Goal: Task Accomplishment & Management: Manage account settings

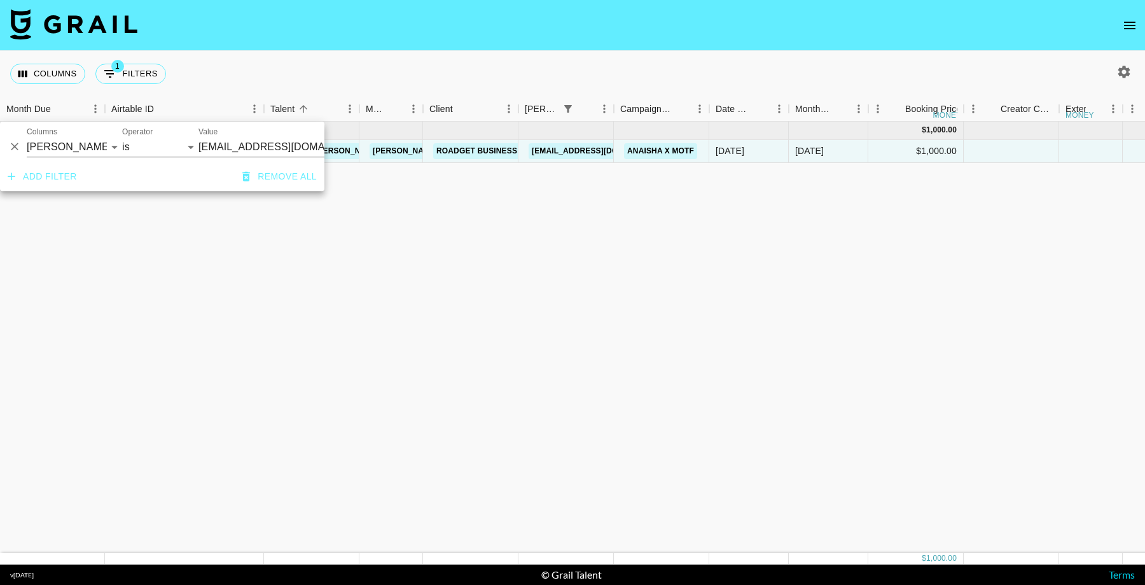
select select "bookerId"
click at [16, 144] on icon "Delete" at bounding box center [15, 147] width 8 height 8
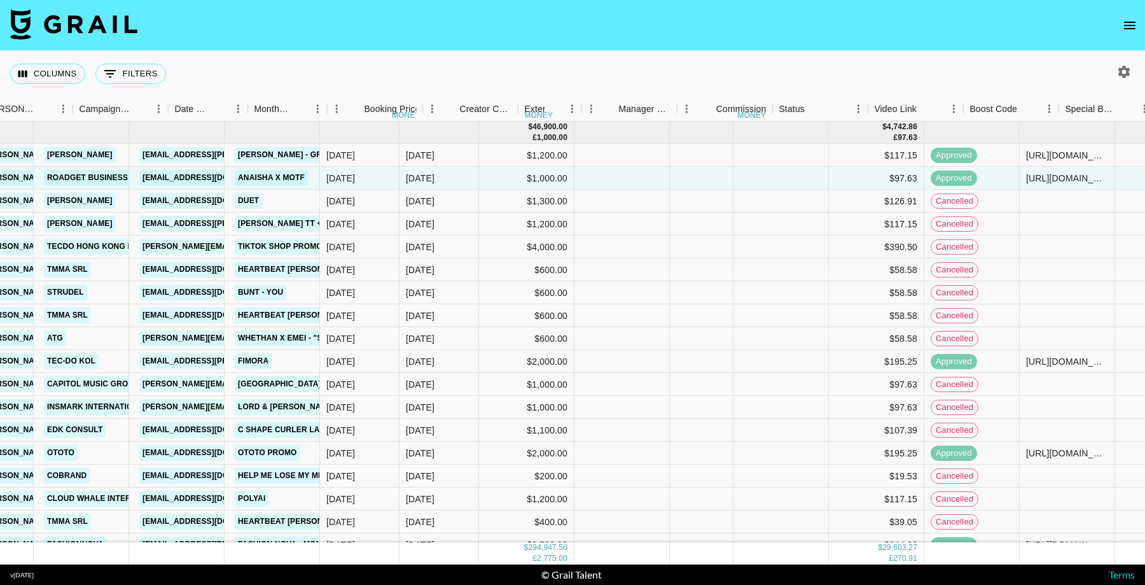
scroll to position [0, 716]
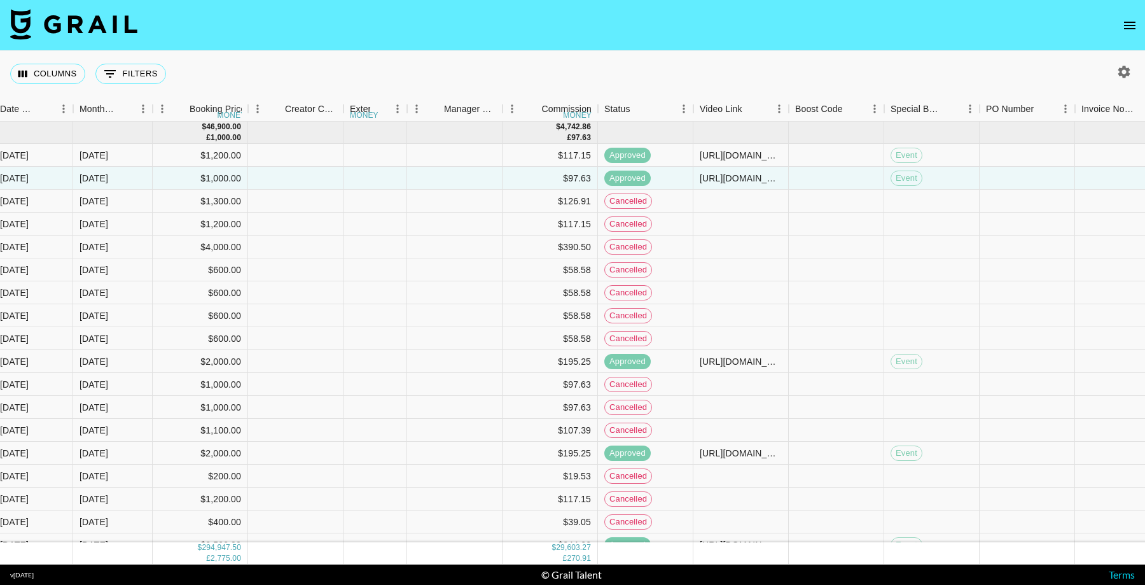
click at [1124, 69] on icon "button" at bounding box center [1125, 72] width 12 height 12
select select "[DATE]"
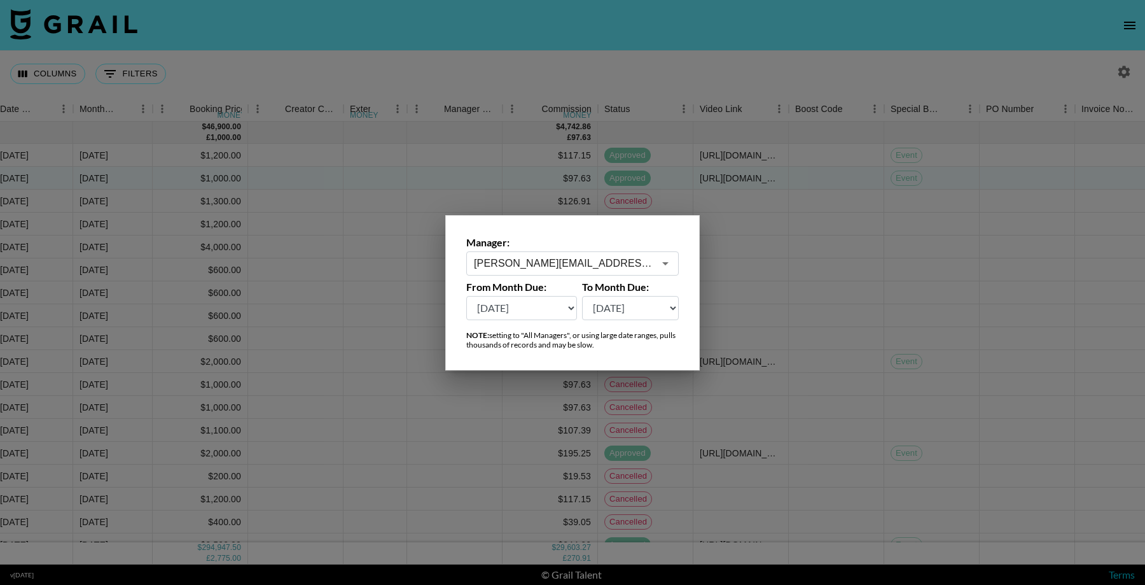
click at [553, 303] on select "[DATE] [DATE] '[DATE] May '[DATE] Mar '[DATE] Jan '[DATE] Nov '[DATE] Sep '[DAT…" at bounding box center [521, 308] width 111 height 24
click at [850, 349] on div at bounding box center [572, 292] width 1145 height 585
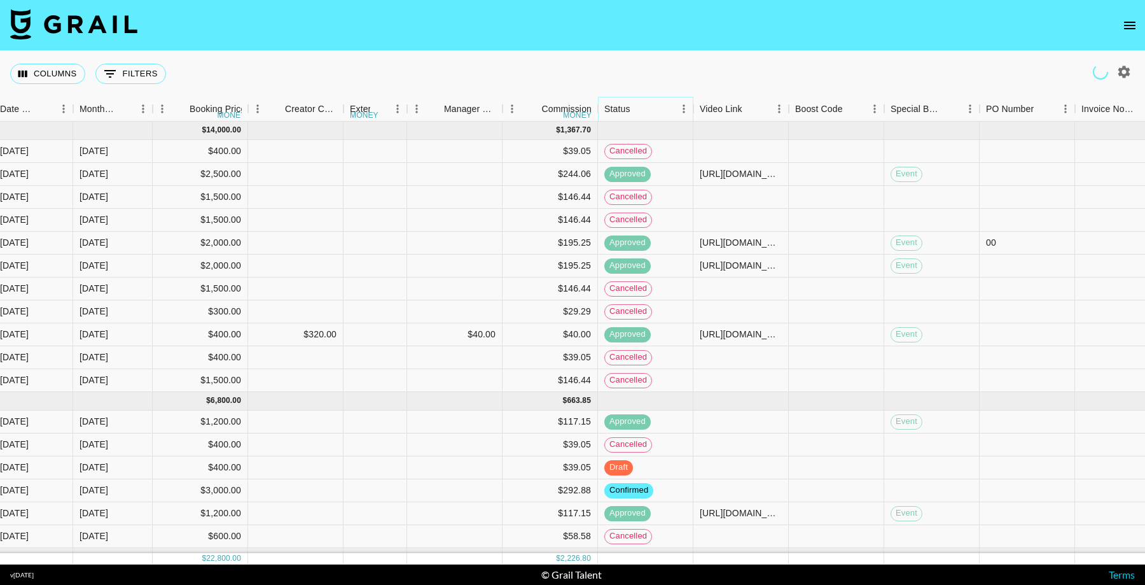
click at [683, 109] on icon "Menu" at bounding box center [684, 108] width 13 height 13
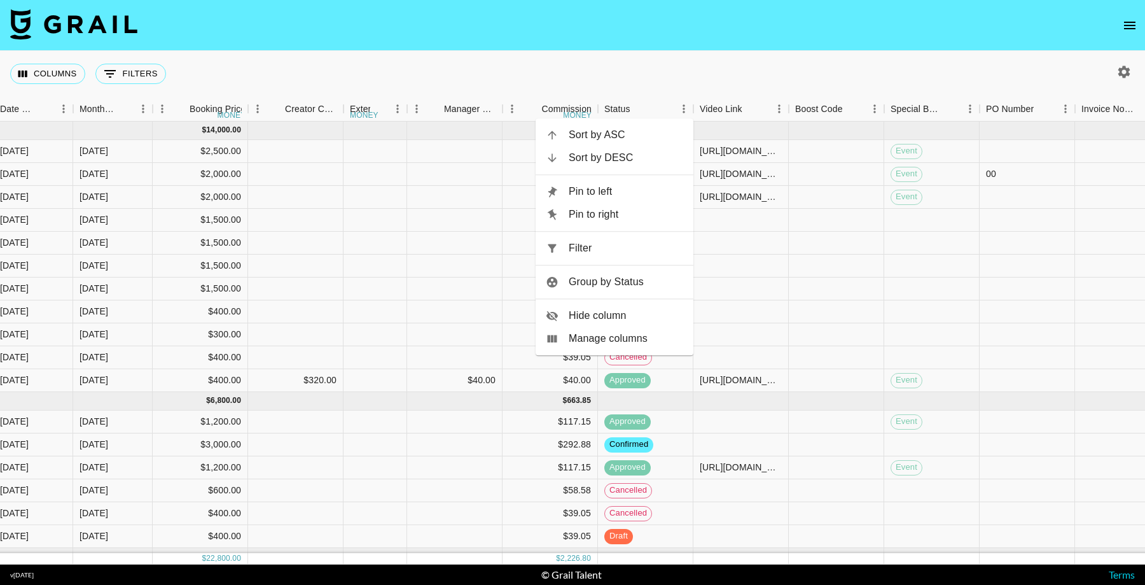
click at [575, 244] on span "Filter" at bounding box center [626, 248] width 115 height 15
select select "status"
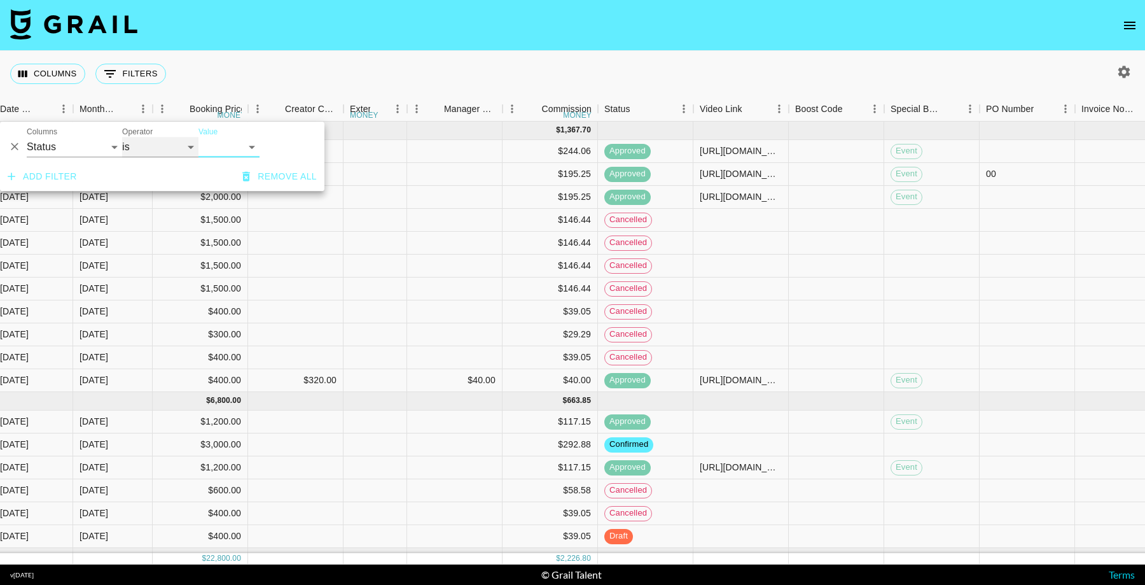
click at [152, 149] on select "is is not is any of is not any of" at bounding box center [160, 147] width 76 height 20
select select "not"
click at [227, 150] on select "confirmed declined draft posted approved cancelled badDebt" at bounding box center [229, 147] width 61 height 20
select select "cancelled"
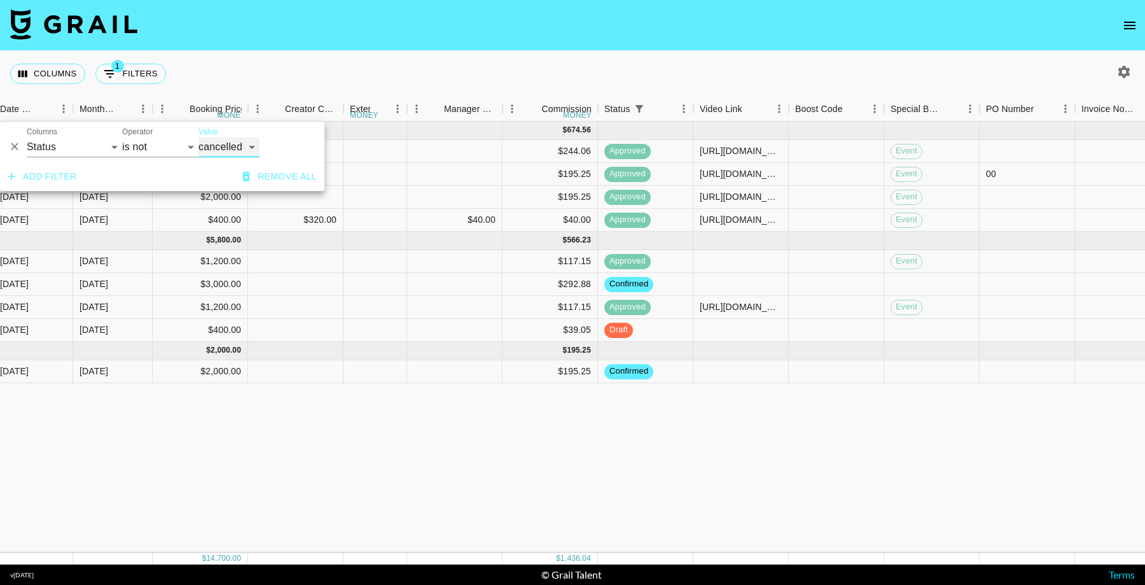
click at [782, 111] on div "Video Link" at bounding box center [788, 109] width 15 height 25
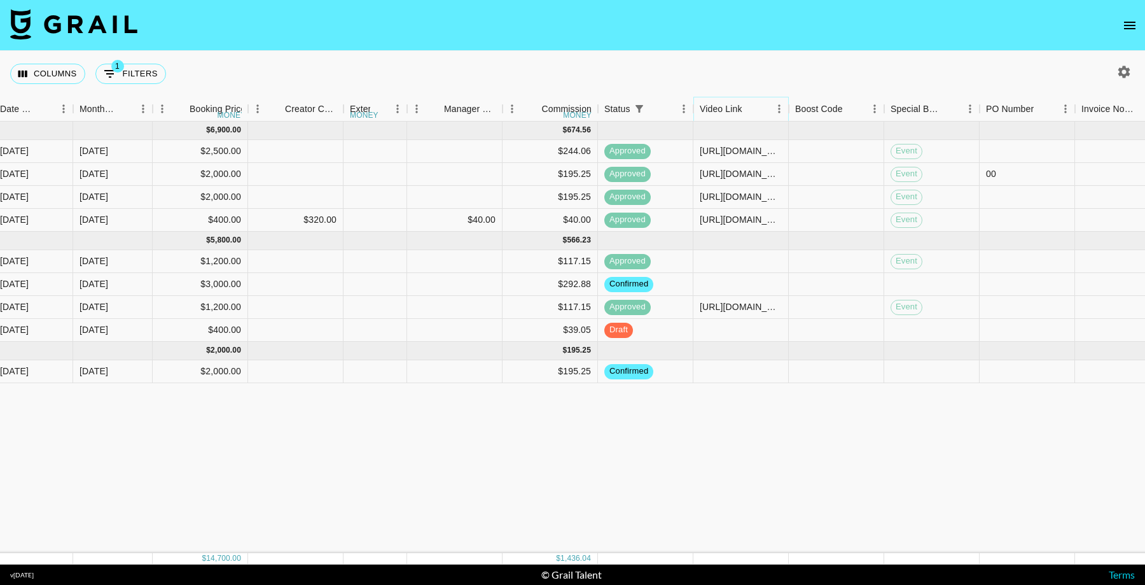
click at [779, 110] on icon "Menu" at bounding box center [779, 108] width 13 height 13
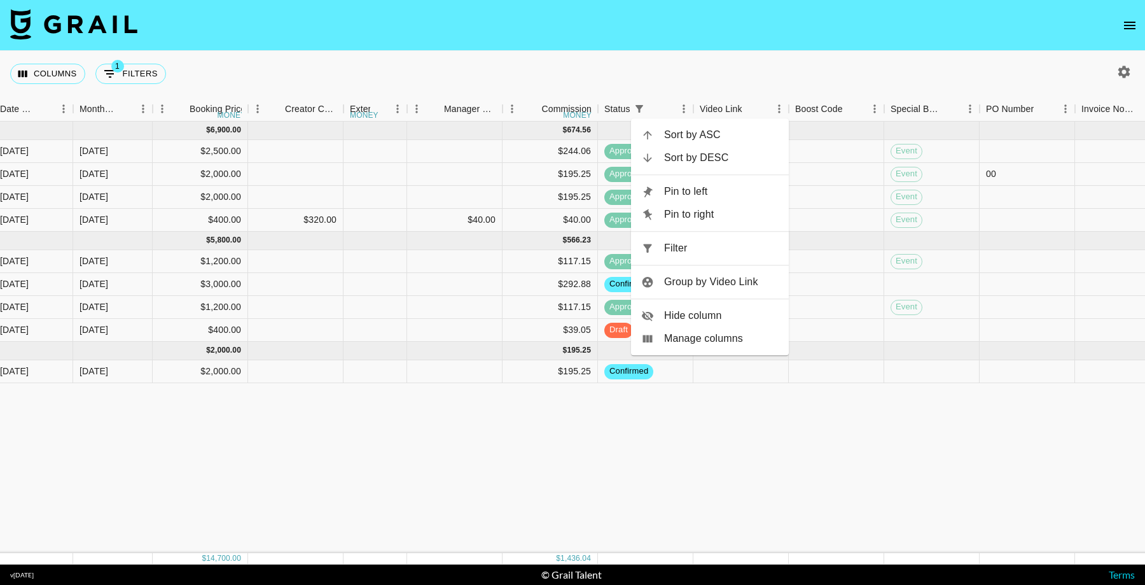
click at [698, 250] on span "Filter" at bounding box center [721, 248] width 115 height 15
select select "status"
select select "not"
select select "cancelled"
select select "videoLink"
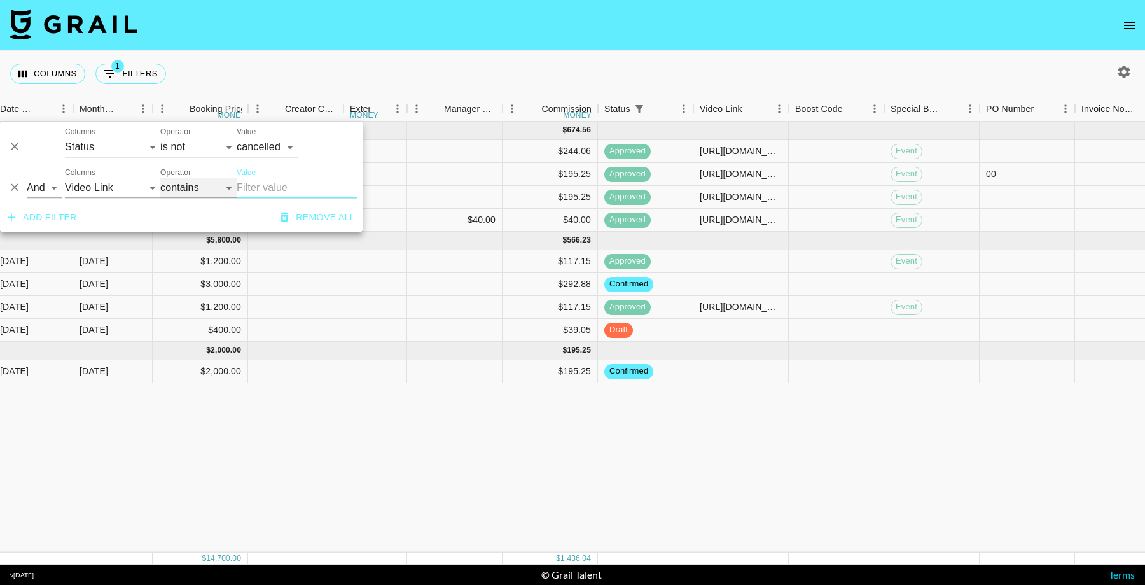
click at [165, 181] on select "contains equals starts with ends with is empty is not empty is any of" at bounding box center [198, 188] width 76 height 20
select select "isEmpty"
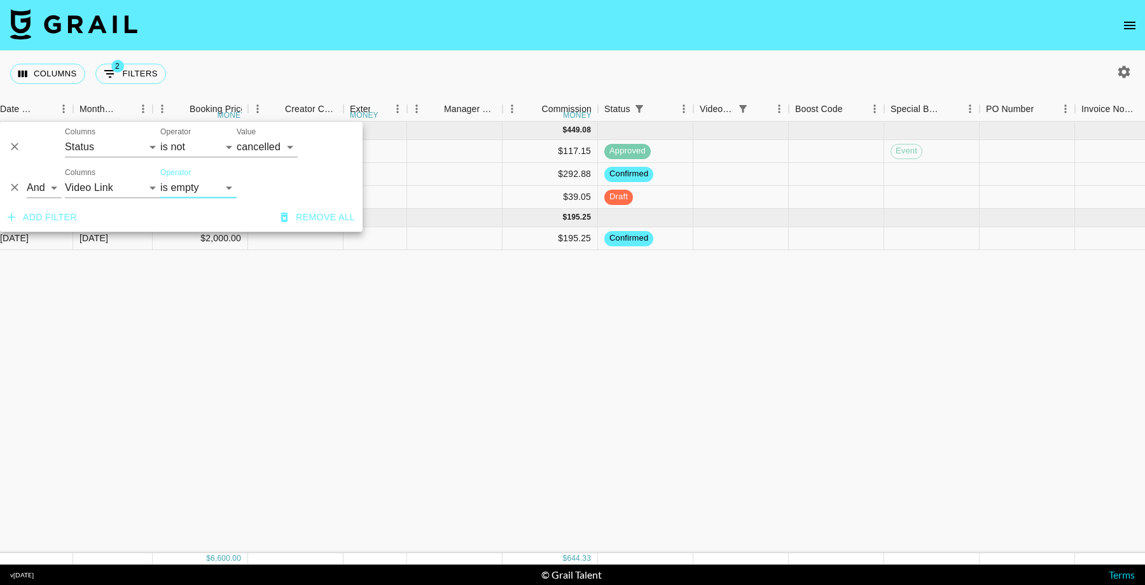
click at [793, 439] on div "[DATE] ( 3 ) $ 4,600.00 $ 449.08 recRB1nO3iRRiR8wX anaisha.torres [EMAIL_ADDRES…" at bounding box center [539, 337] width 2510 height 431
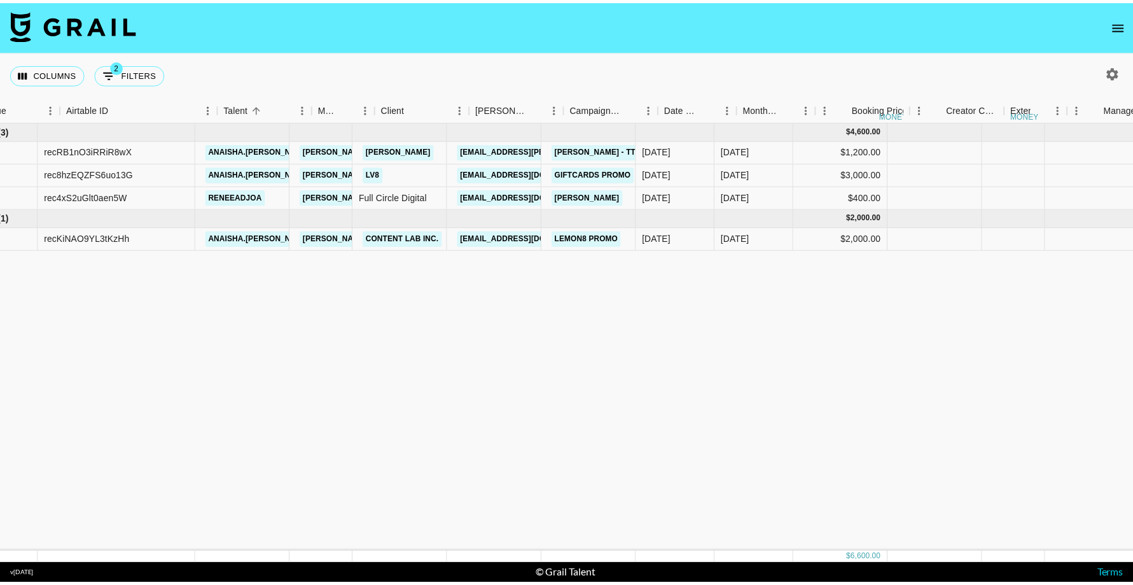
scroll to position [0, 0]
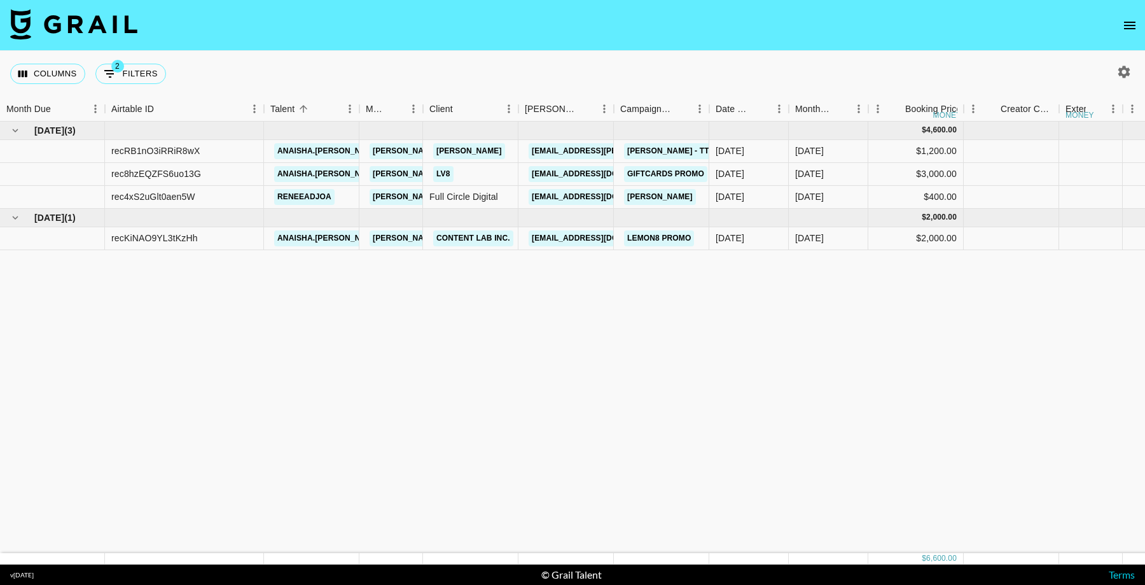
click at [1128, 25] on icon "open drawer" at bounding box center [1129, 26] width 11 height 8
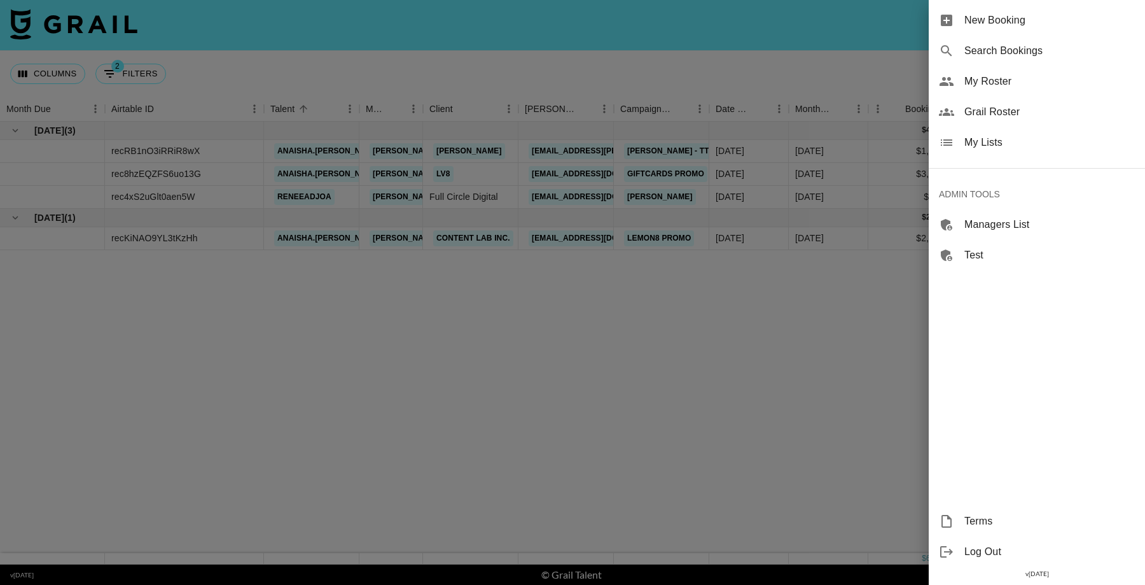
click at [1056, 112] on span "Grail Roster" at bounding box center [1050, 111] width 171 height 15
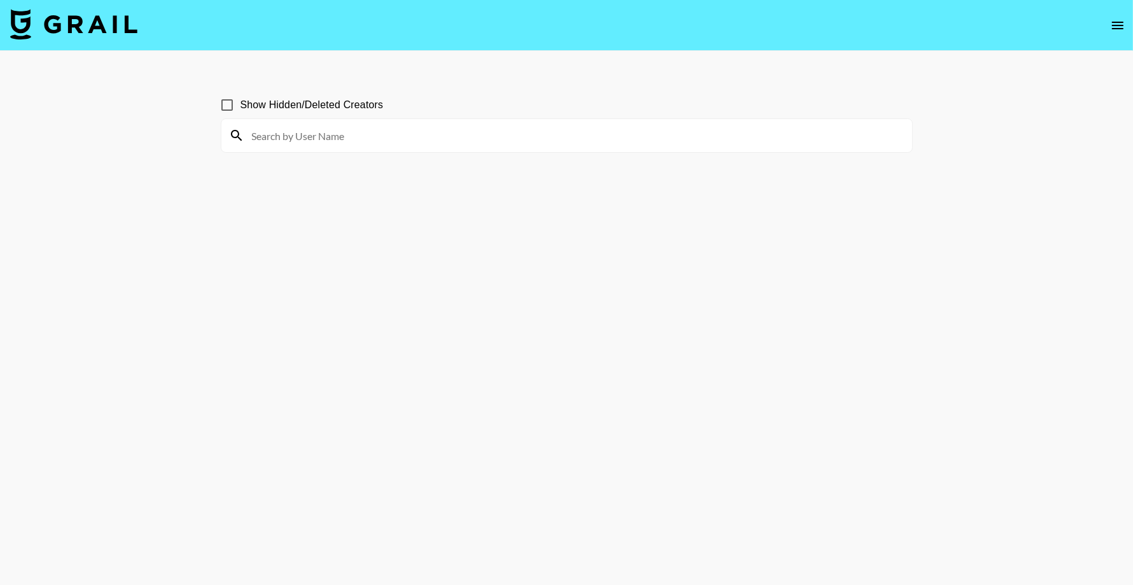
click at [516, 136] on input at bounding box center [574, 135] width 660 height 20
paste input "For [GEOGRAPHIC_DATA], the office address is [STREET_ADDRESS][US_STATE]. Upon a…"
type input "For [GEOGRAPHIC_DATA], the office address is [STREET_ADDRESS][US_STATE]. Upon a…"
click at [516, 136] on input "For [GEOGRAPHIC_DATA], the office address is [STREET_ADDRESS][US_STATE]. Upon a…" at bounding box center [574, 135] width 660 height 20
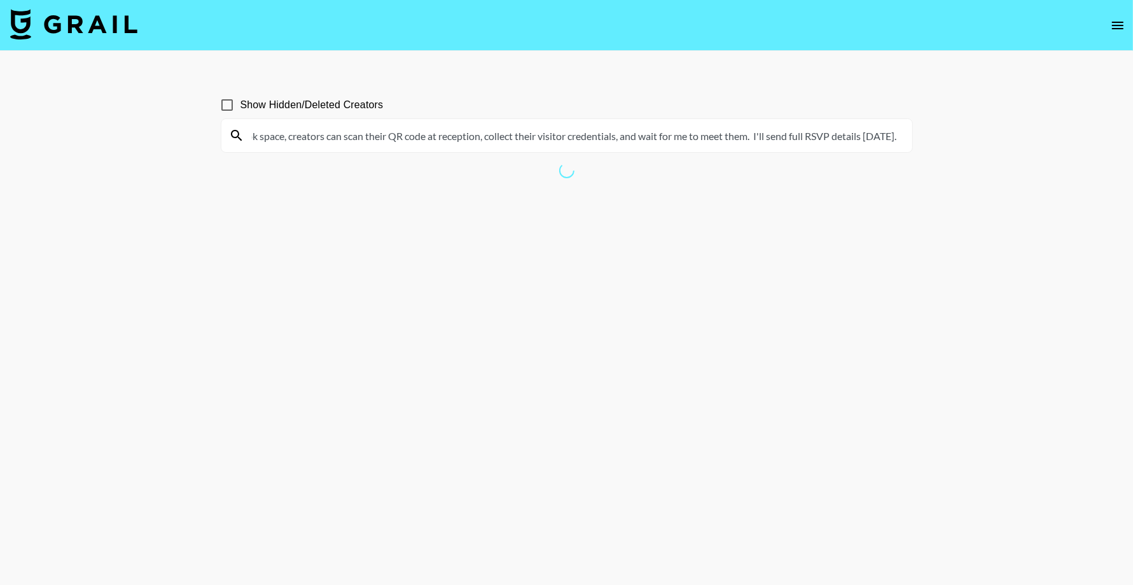
click at [516, 136] on input "For [GEOGRAPHIC_DATA], the office address is [STREET_ADDRESS][US_STATE]. Upon a…" at bounding box center [574, 135] width 660 height 20
type input "beefcake"
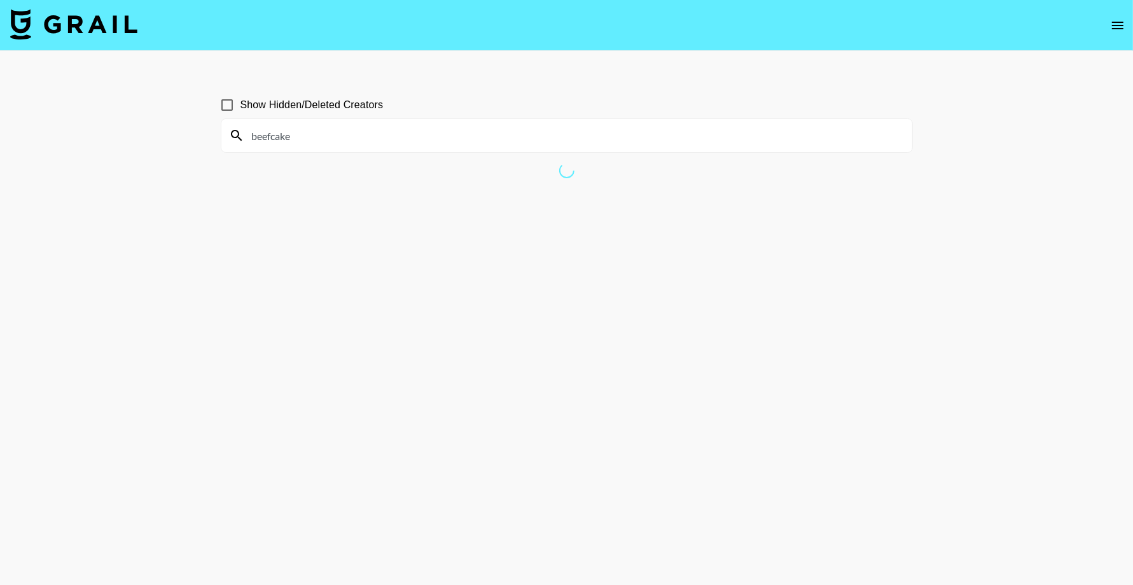
click at [227, 103] on input "Show Hidden/Deleted Creators" at bounding box center [227, 105] width 27 height 27
checkbox input "true"
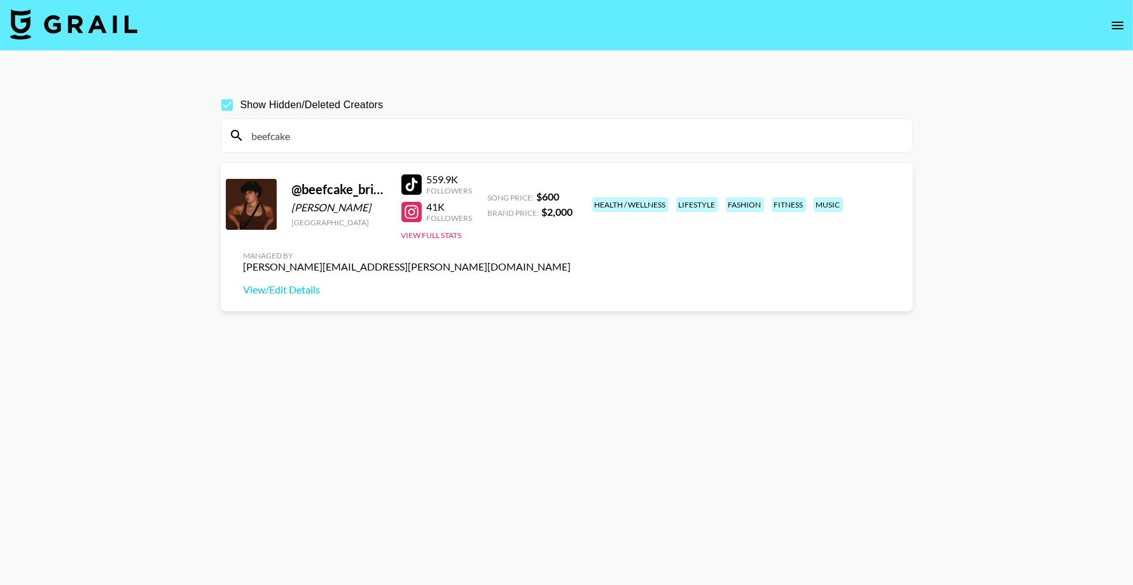
click at [348, 127] on input "beefcake" at bounding box center [574, 135] width 660 height 20
paste input "nathanmorrismusic"
click at [361, 131] on input "nathanmorrismusic" at bounding box center [574, 135] width 660 height 20
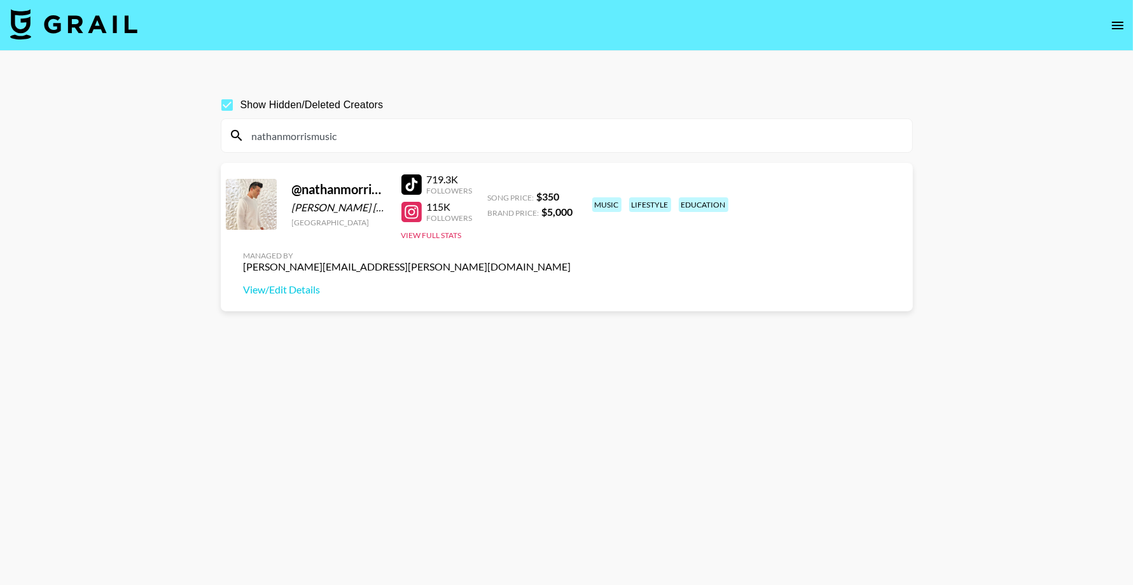
click at [361, 131] on input "nathanmorrismusic" at bounding box center [574, 135] width 660 height 20
paste input "badgalsavvv"
type input "badgalsavvv"
drag, startPoint x: 380, startPoint y: 185, endPoint x: 299, endPoint y: 184, distance: 81.4
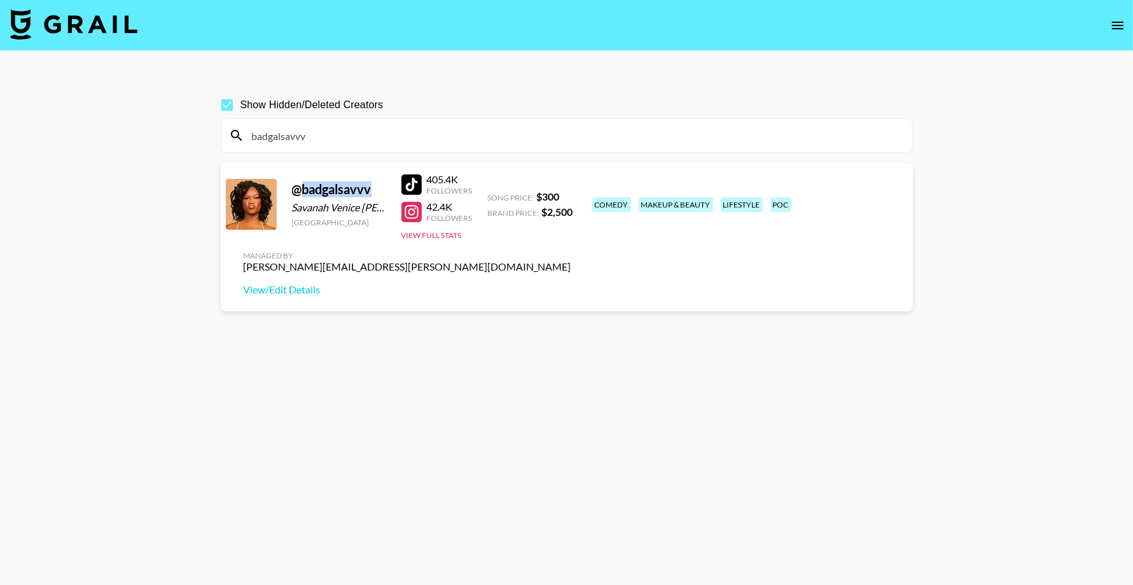
click at [299, 184] on div "@ badgalsavvv" at bounding box center [339, 189] width 94 height 16
copy div "badgalsavvv"
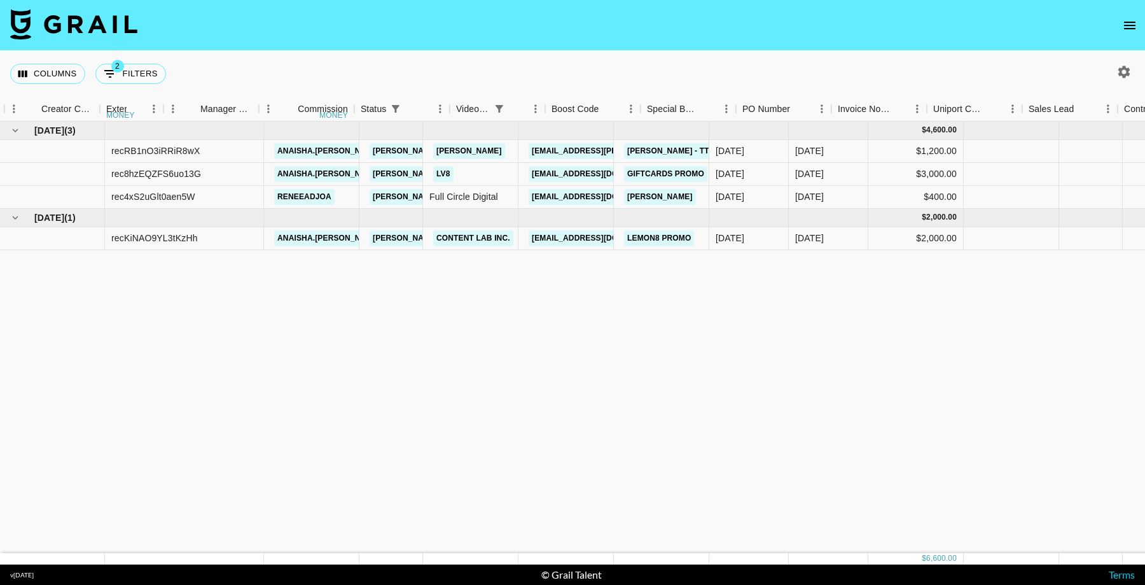
scroll to position [0, 959]
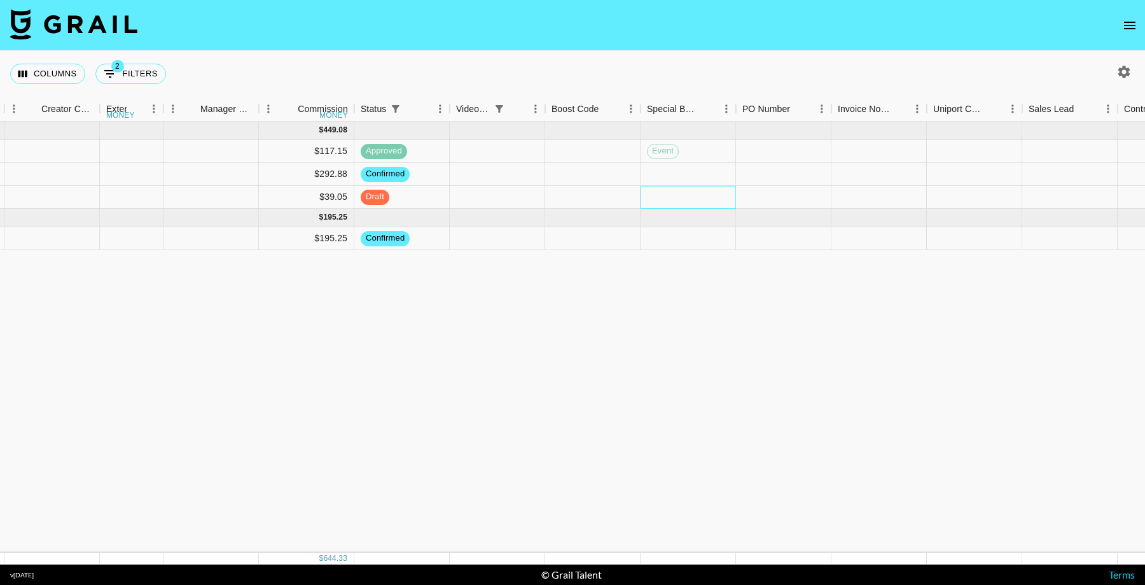
click at [690, 195] on div at bounding box center [688, 197] width 95 height 23
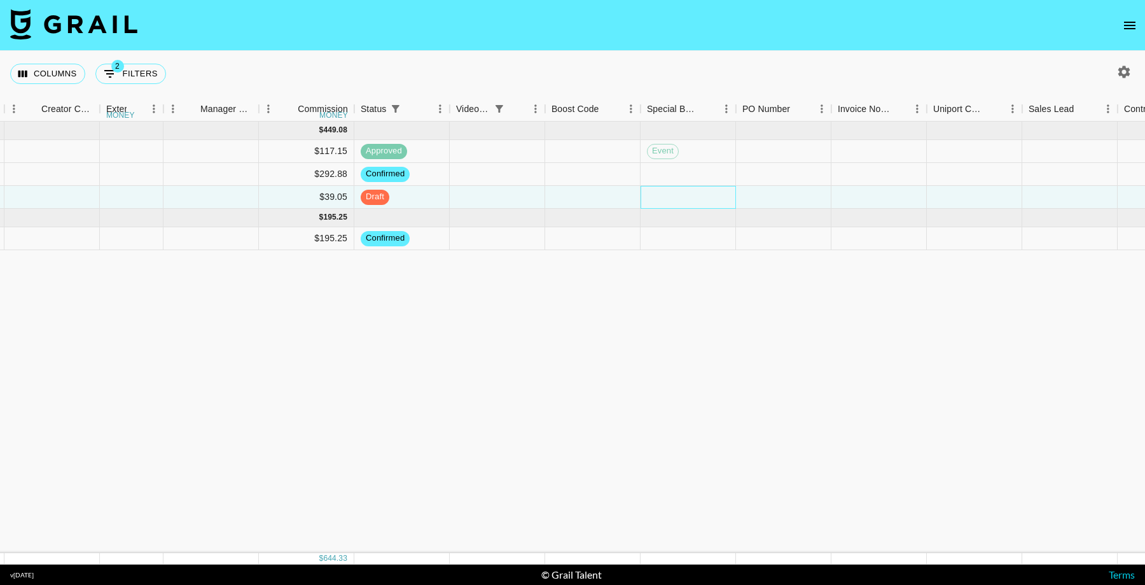
click at [690, 195] on div at bounding box center [688, 197] width 95 height 23
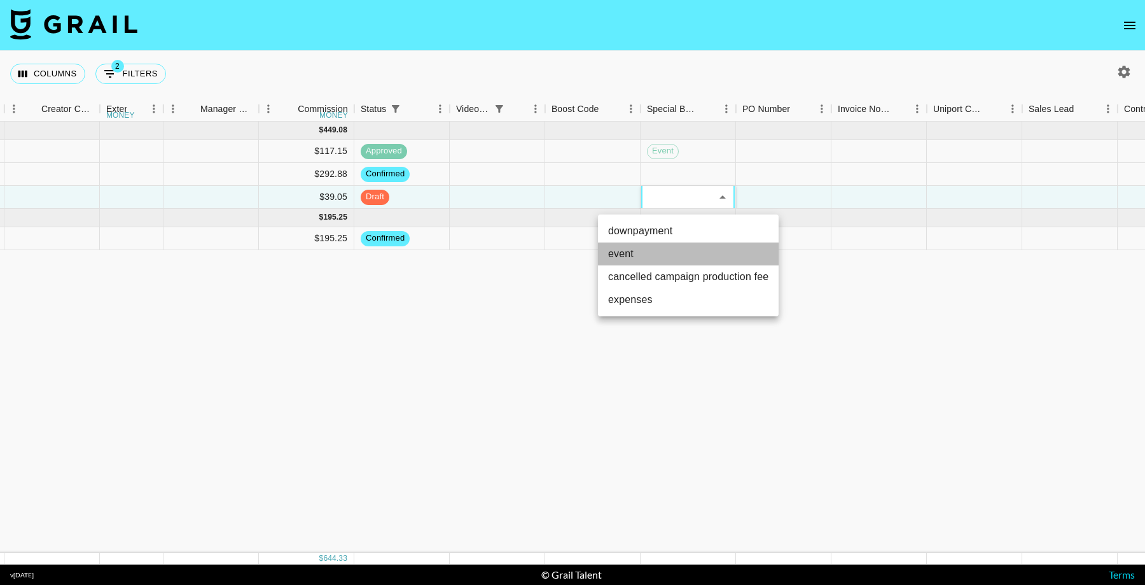
click at [675, 251] on li "event" at bounding box center [688, 253] width 181 height 23
type input "event"
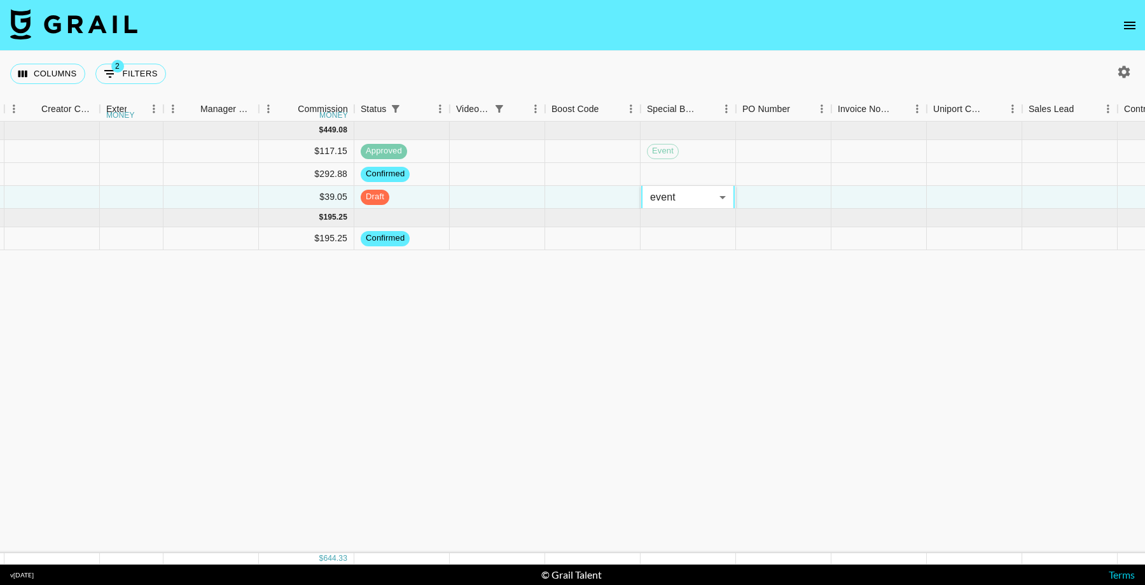
click at [762, 421] on div "Aug '25 ( 3 ) $ 4,600.00 $ 449.08 recRB1nO3iRRiR8wX anaisha.torres hugo@grail-t…" at bounding box center [296, 337] width 2510 height 431
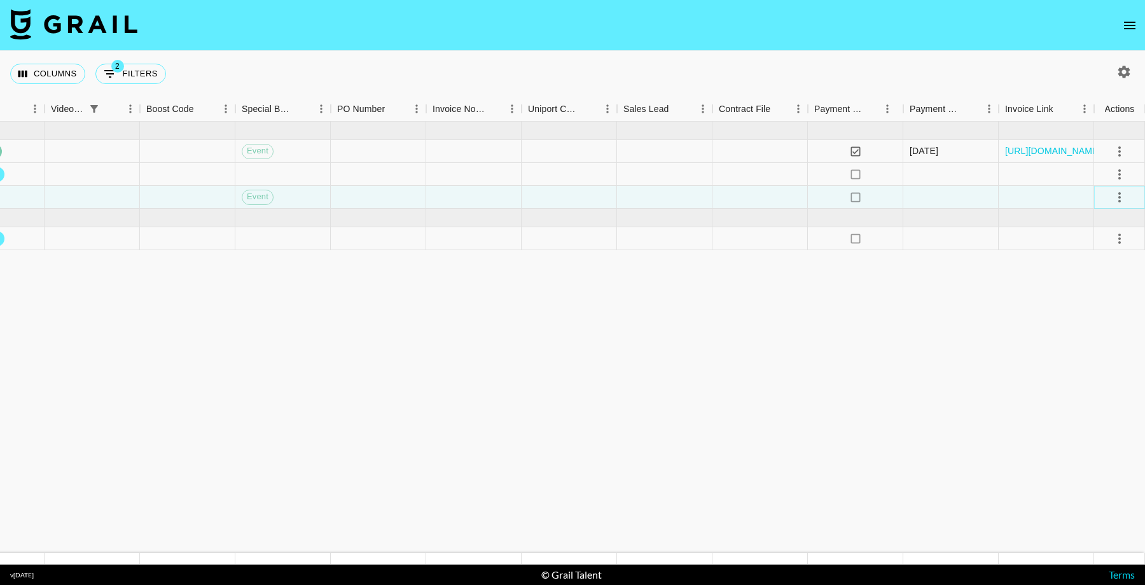
click at [1115, 194] on icon "select merge strategy" at bounding box center [1119, 197] width 15 height 15
click at [1084, 317] on div "Approve" at bounding box center [1092, 315] width 39 height 15
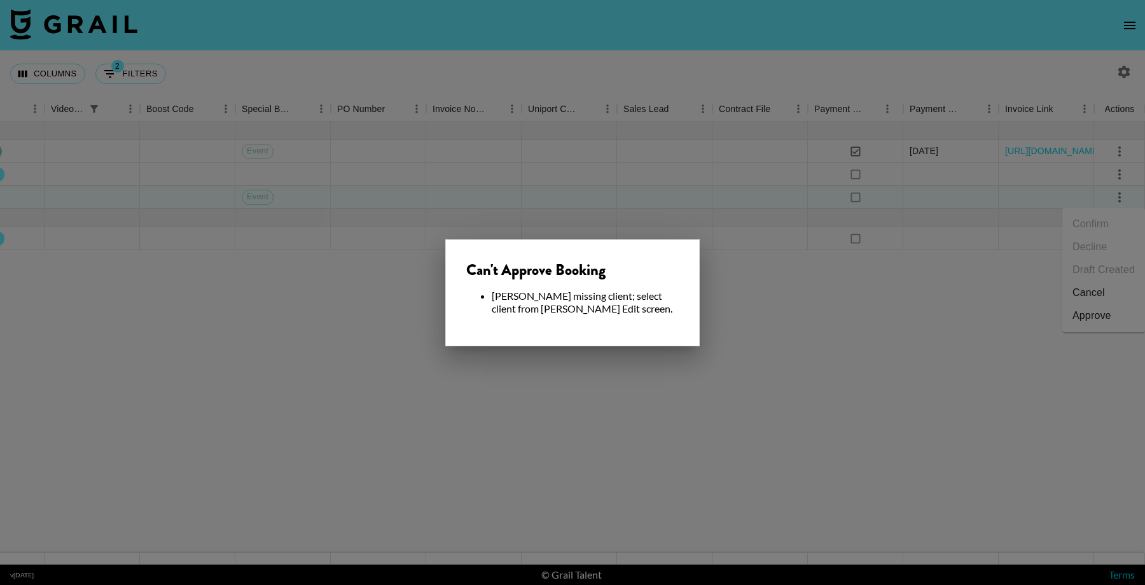
click at [779, 381] on div at bounding box center [572, 292] width 1145 height 585
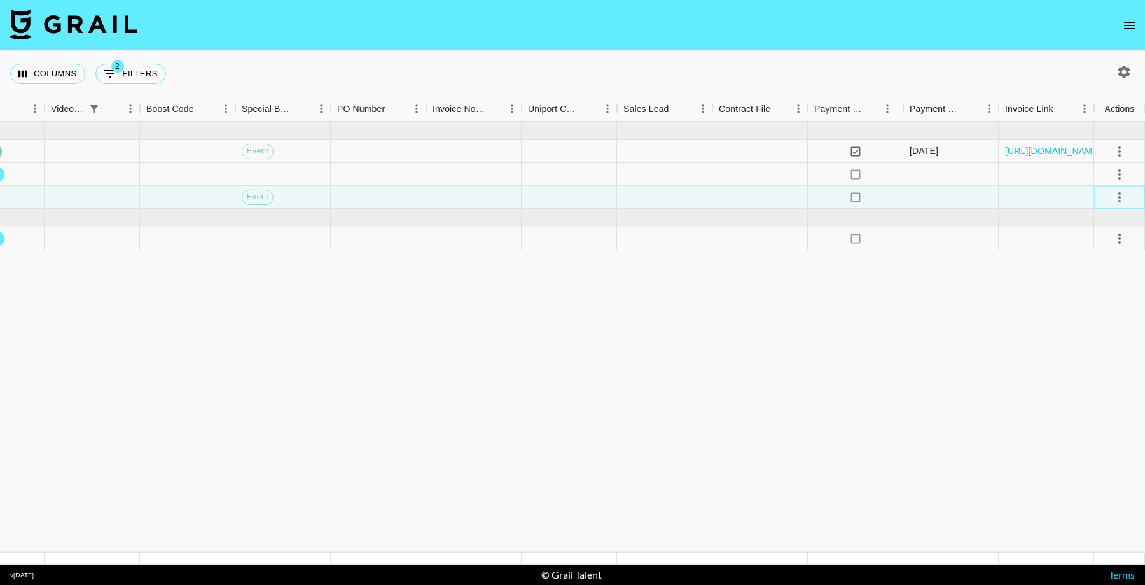
drag, startPoint x: 1123, startPoint y: 197, endPoint x: 1117, endPoint y: 206, distance: 10.9
click at [1123, 197] on icon "select merge strategy" at bounding box center [1119, 197] width 15 height 15
click at [1082, 316] on div "Approve" at bounding box center [1092, 315] width 39 height 15
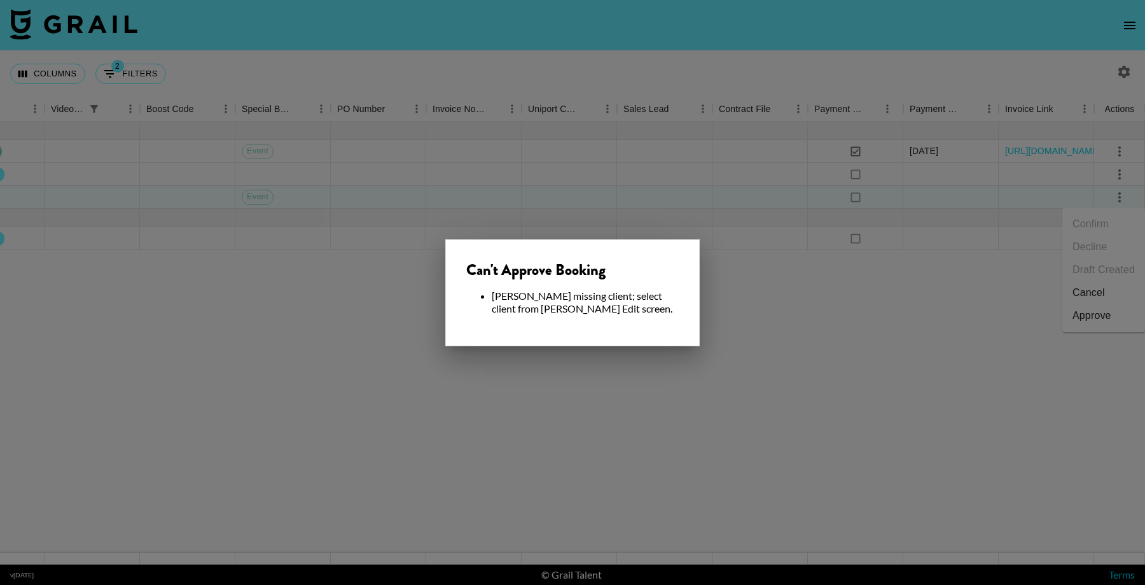
click at [797, 340] on div at bounding box center [572, 292] width 1145 height 585
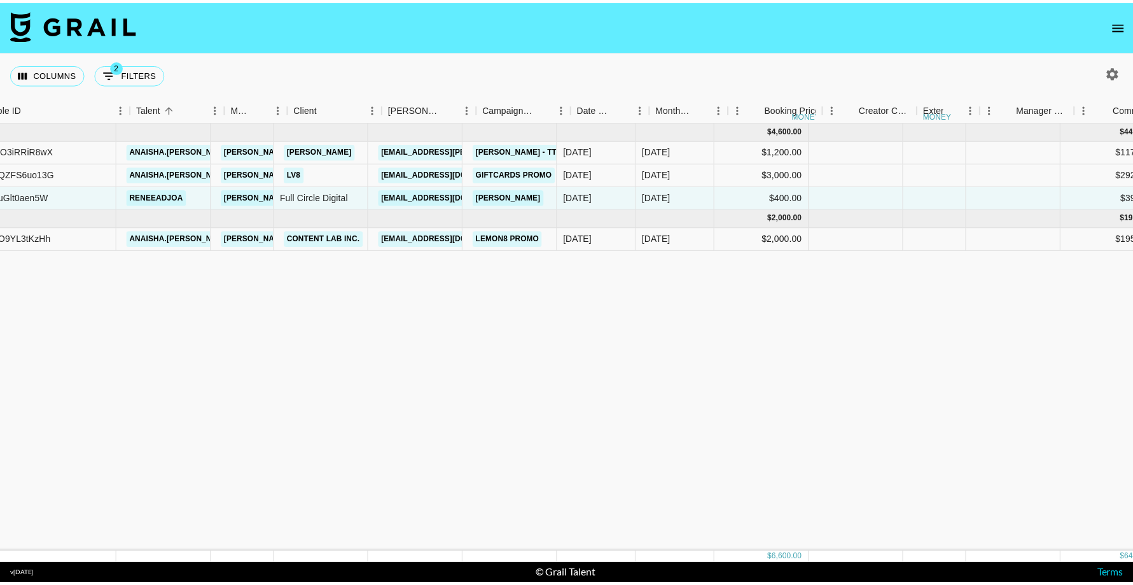
scroll to position [0, 87]
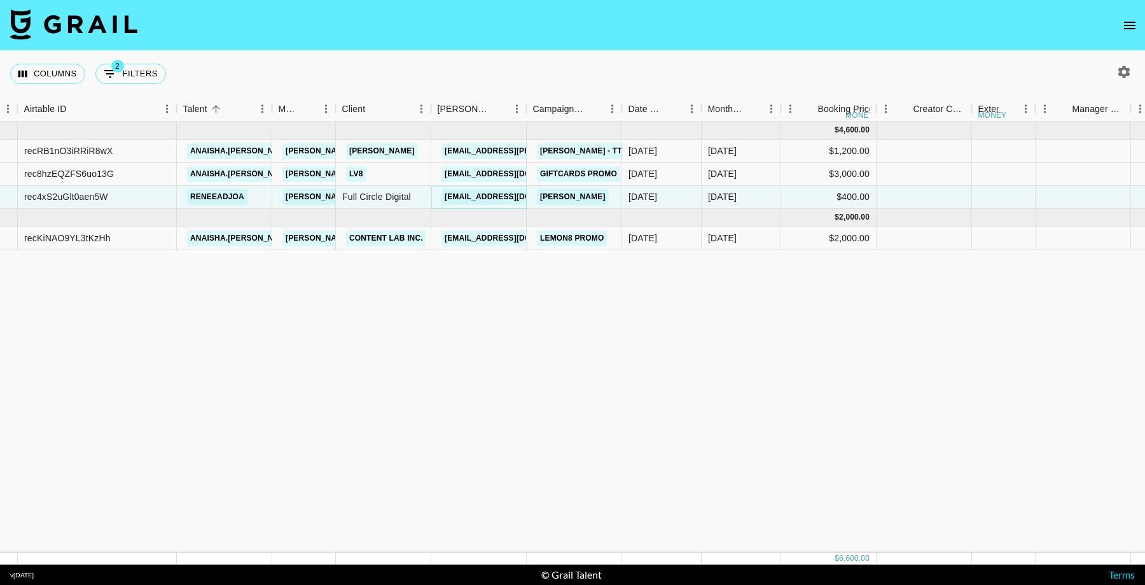
click at [478, 197] on link "[EMAIL_ADDRESS][DOMAIN_NAME]" at bounding box center [513, 197] width 143 height 16
click at [402, 201] on div "Full Circle Digital" at bounding box center [383, 197] width 95 height 23
click at [401, 193] on div "Full Circle Digital" at bounding box center [383, 197] width 95 height 23
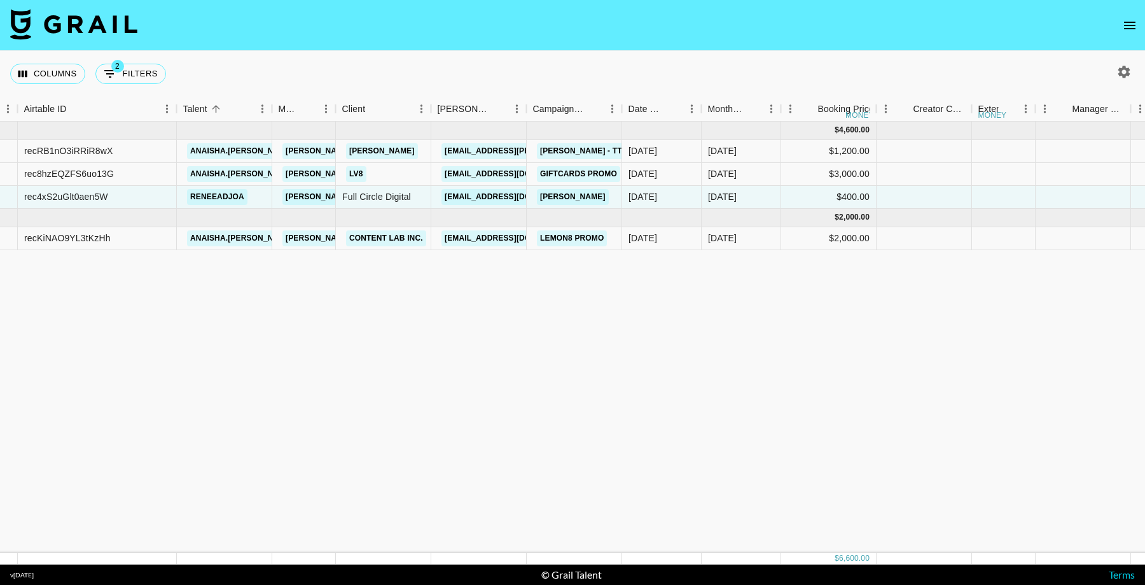
click at [1122, 29] on icon "open drawer" at bounding box center [1129, 25] width 15 height 15
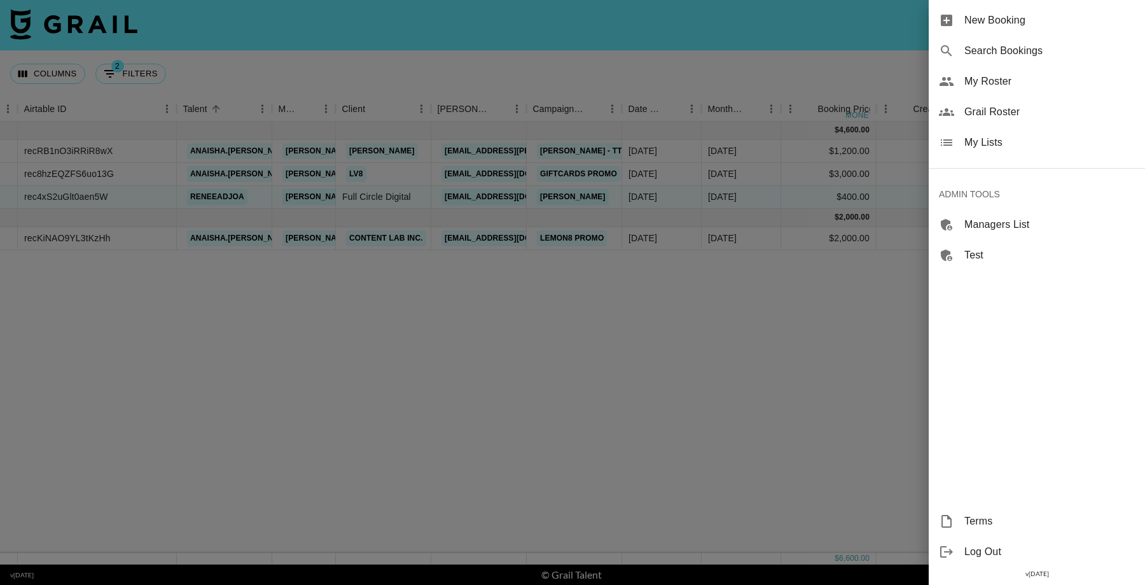
click at [1012, 140] on span "My Lists" at bounding box center [1050, 142] width 171 height 15
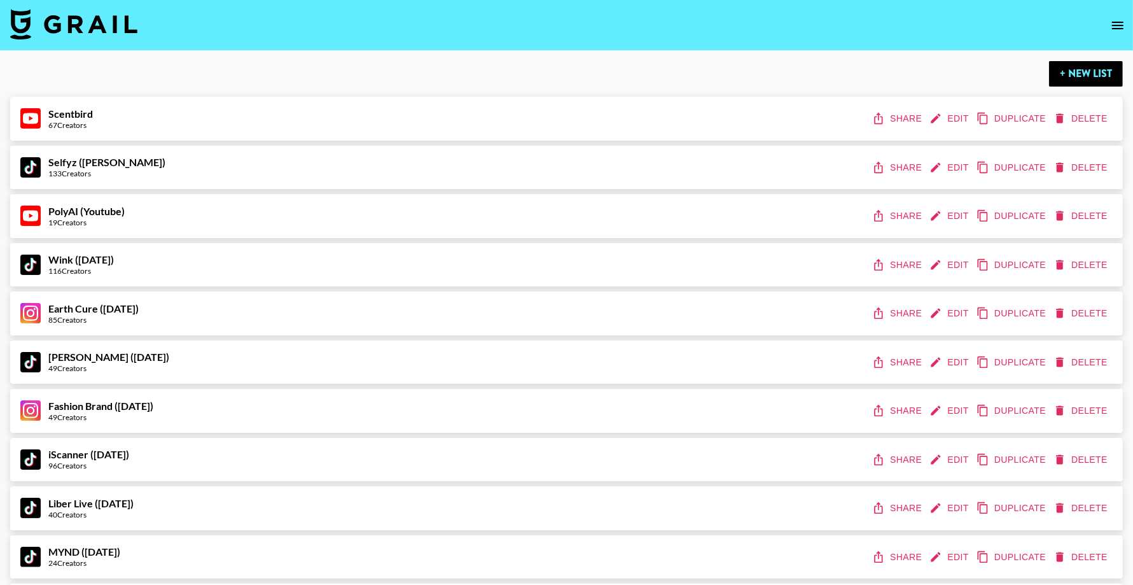
click at [1115, 20] on icon "open drawer" at bounding box center [1117, 25] width 15 height 15
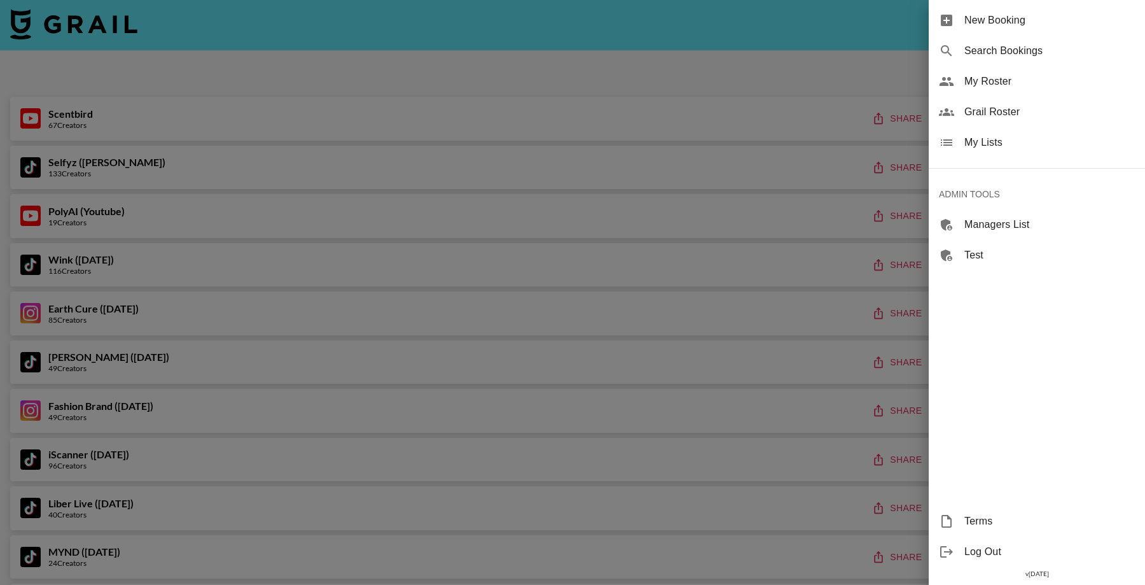
click at [1016, 149] on span "My Lists" at bounding box center [1050, 142] width 171 height 15
click at [976, 144] on span "My Lists" at bounding box center [1050, 142] width 171 height 15
click at [1000, 141] on span "My Lists" at bounding box center [1050, 142] width 171 height 15
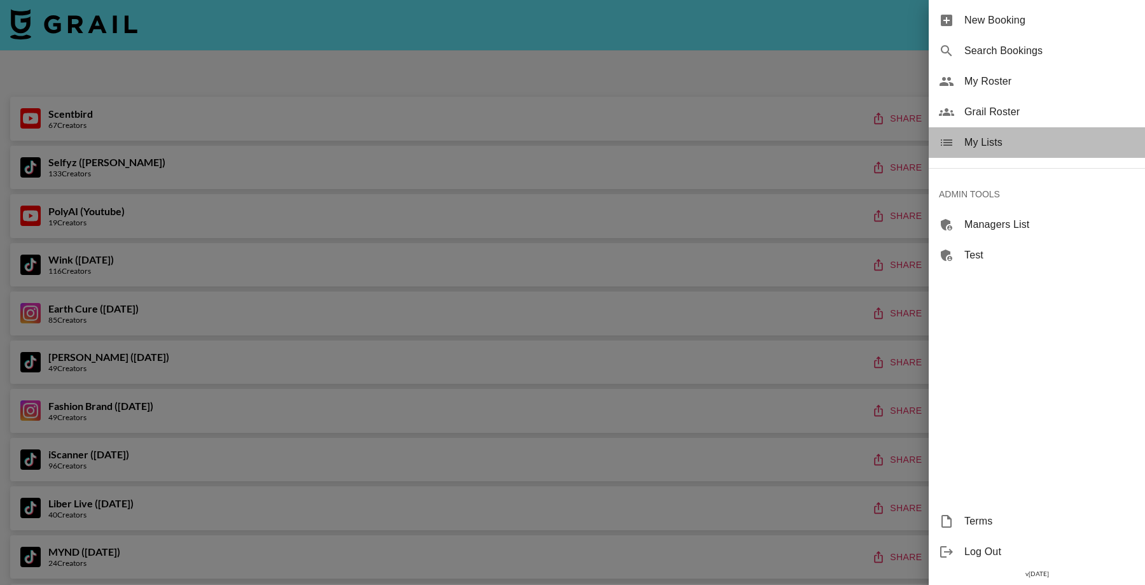
click at [1005, 144] on span "My Lists" at bounding box center [1050, 142] width 171 height 15
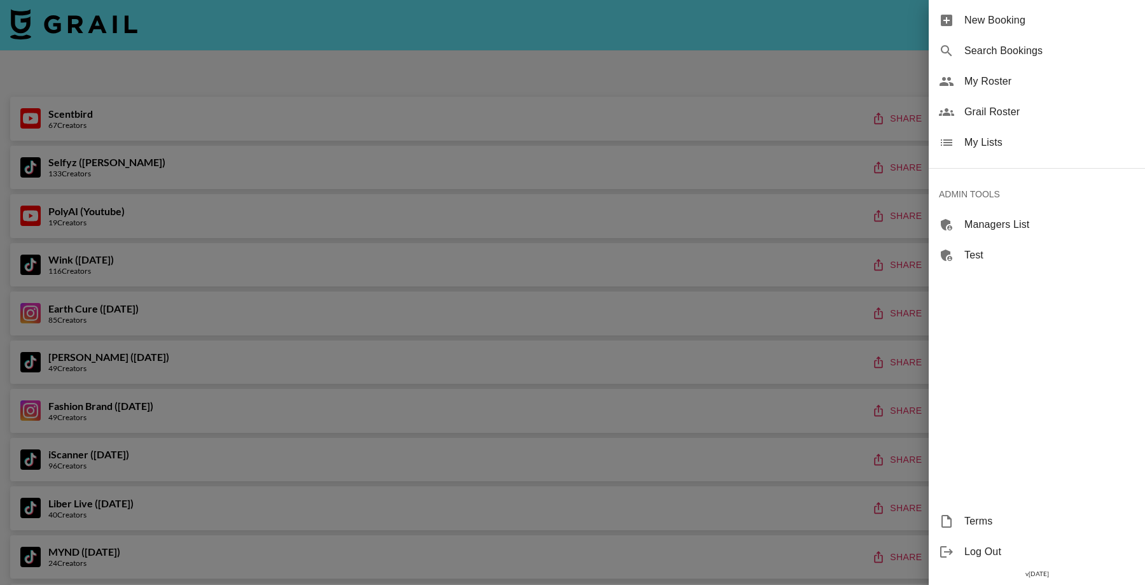
click at [977, 144] on span "My Lists" at bounding box center [1050, 142] width 171 height 15
click at [559, 221] on div at bounding box center [572, 292] width 1145 height 585
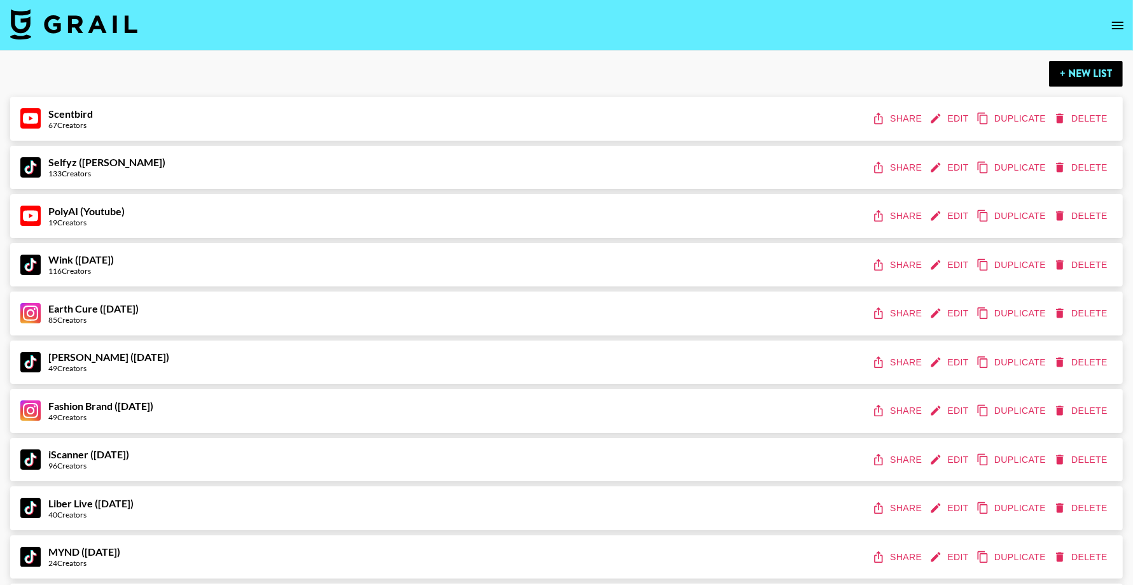
click at [1122, 33] on button "open drawer" at bounding box center [1117, 25] width 25 height 25
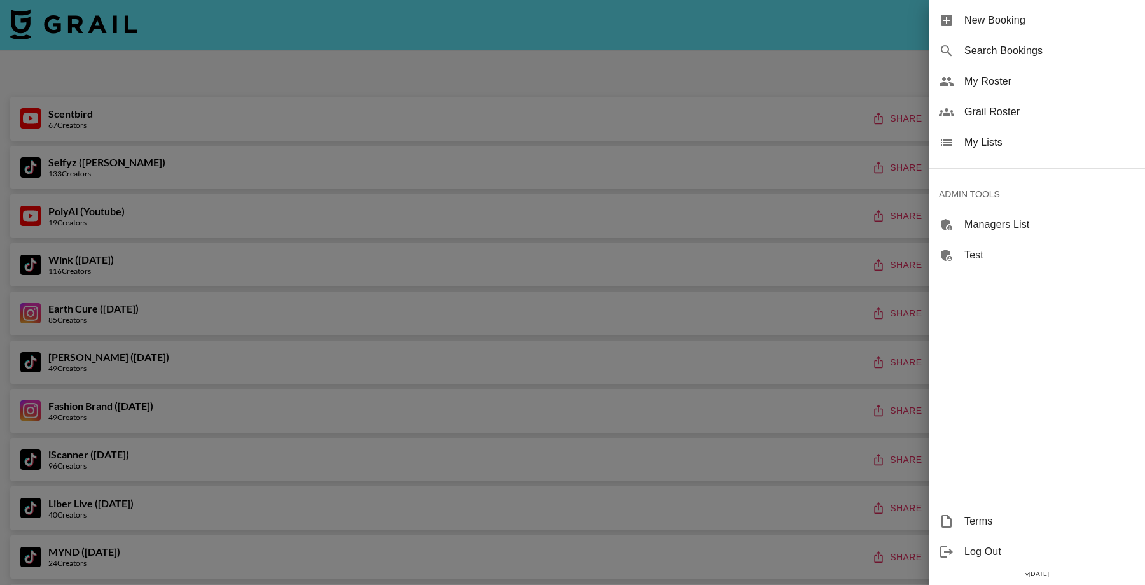
click at [740, 130] on div at bounding box center [572, 292] width 1145 height 585
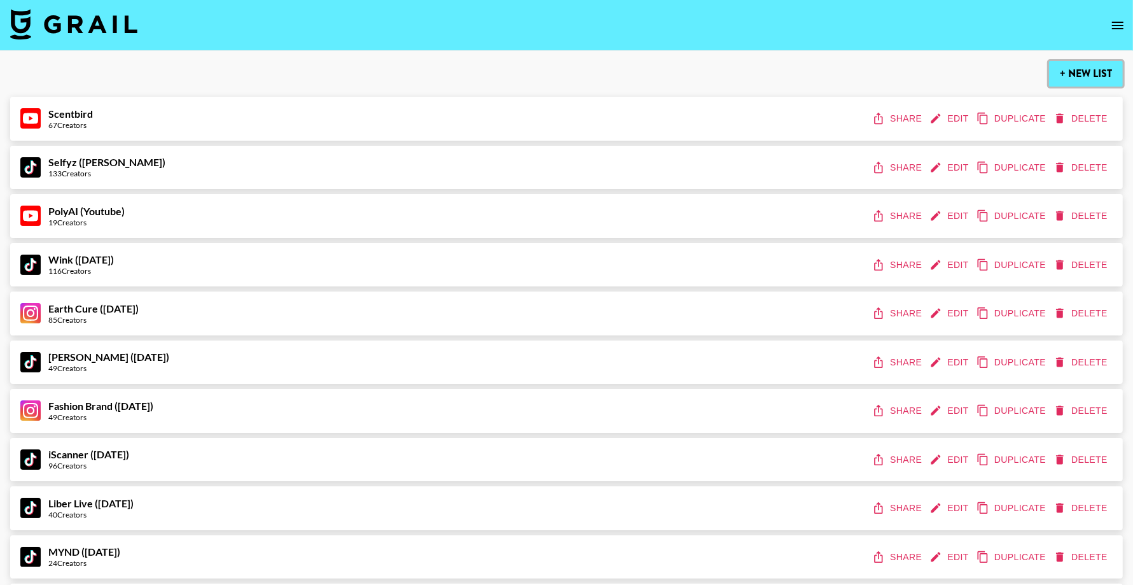
click at [1098, 68] on button "+ New List" at bounding box center [1086, 73] width 74 height 25
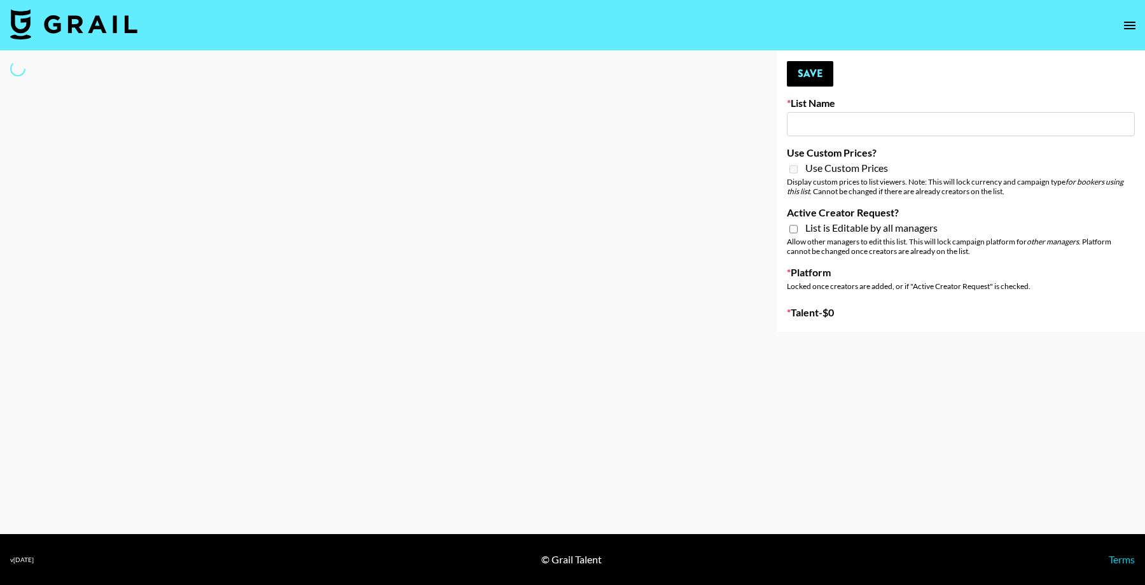
select select "Song"
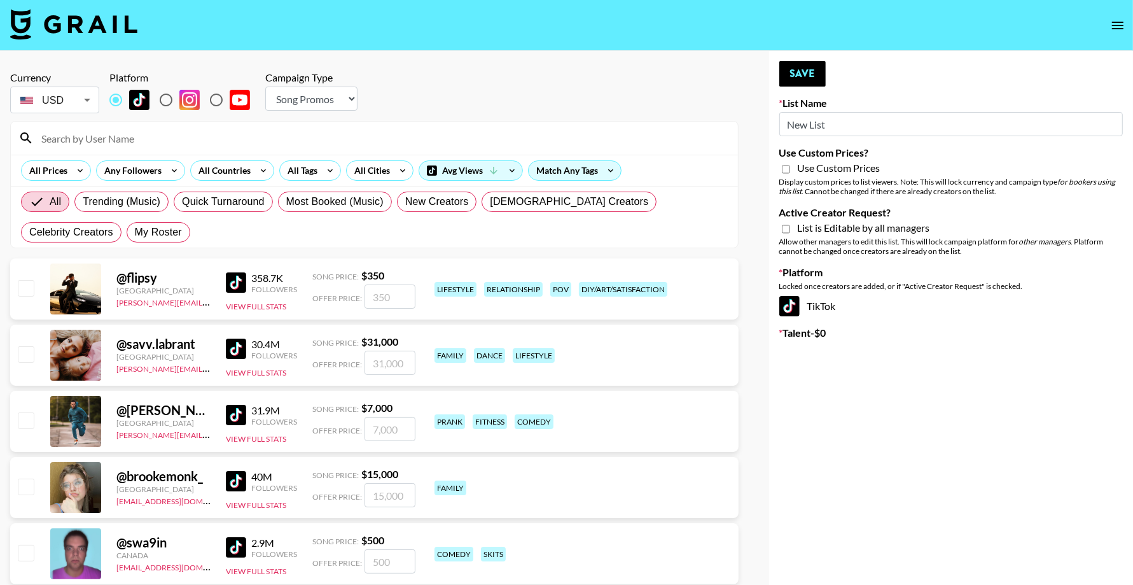
click at [852, 125] on input "New List" at bounding box center [951, 124] width 344 height 24
type input "Hume (19th Aug)"
click at [320, 97] on select "Choose Type... Song Promos Brand Promos" at bounding box center [311, 99] width 92 height 24
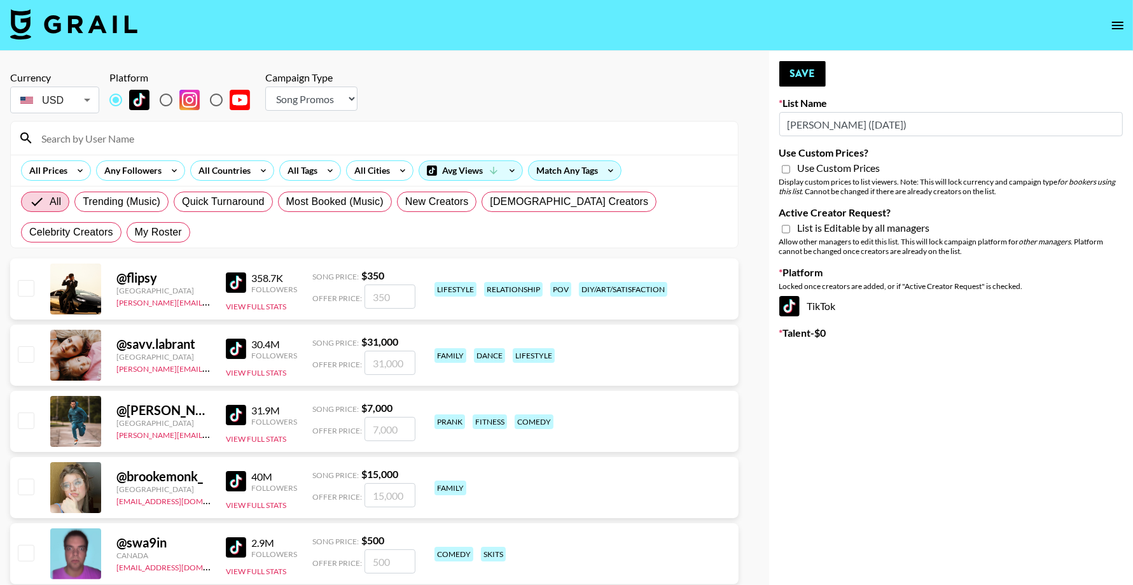
select select "Brand"
click at [784, 169] on input "Use Custom Prices?" at bounding box center [786, 169] width 8 height 11
checkbox input "true"
click at [783, 226] on input "Active Creator Request?" at bounding box center [786, 228] width 8 height 11
checkbox input "true"
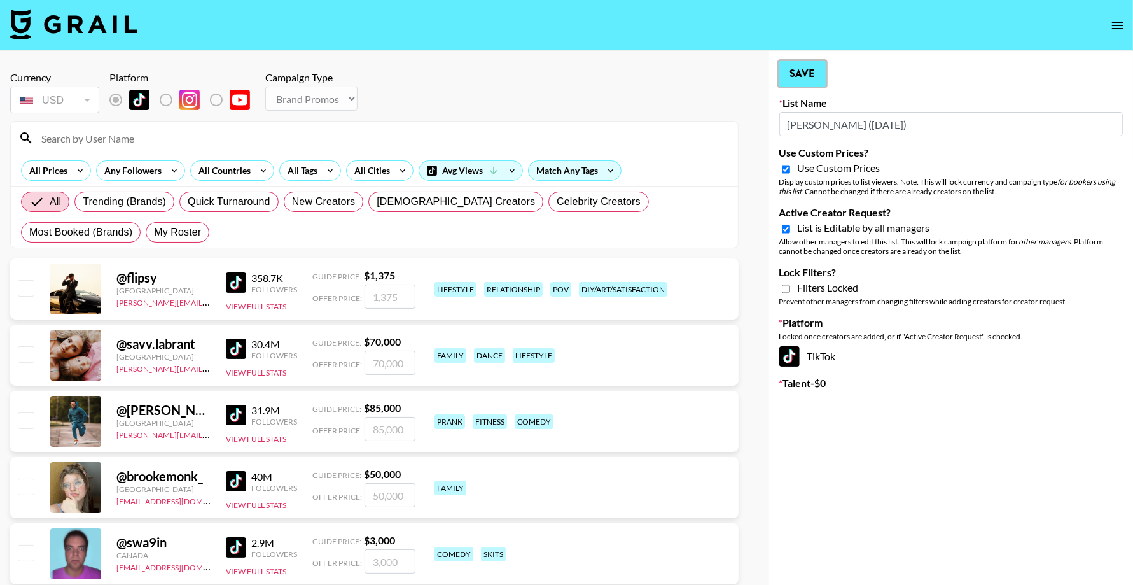
click at [796, 70] on button "Save" at bounding box center [802, 73] width 46 height 25
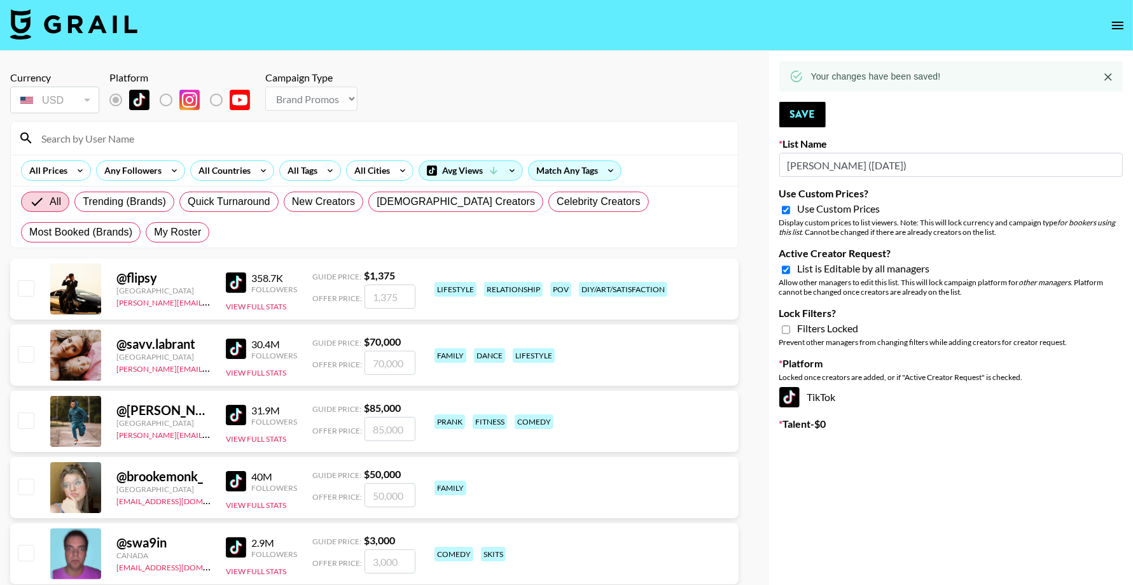
click at [1120, 25] on icon "open drawer" at bounding box center [1117, 25] width 15 height 15
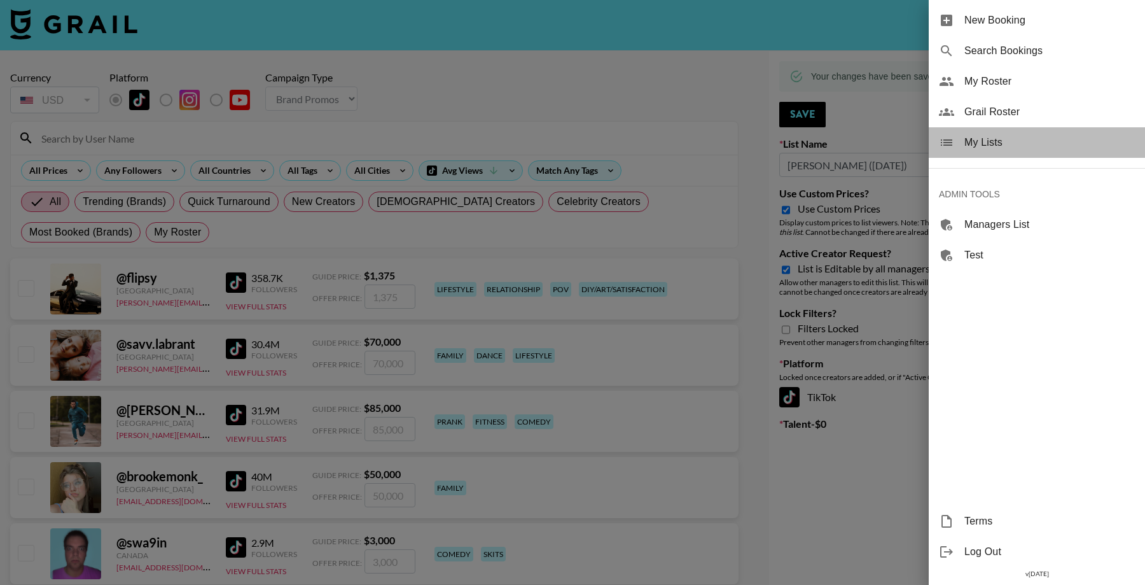
click at [1004, 135] on span "My Lists" at bounding box center [1050, 142] width 171 height 15
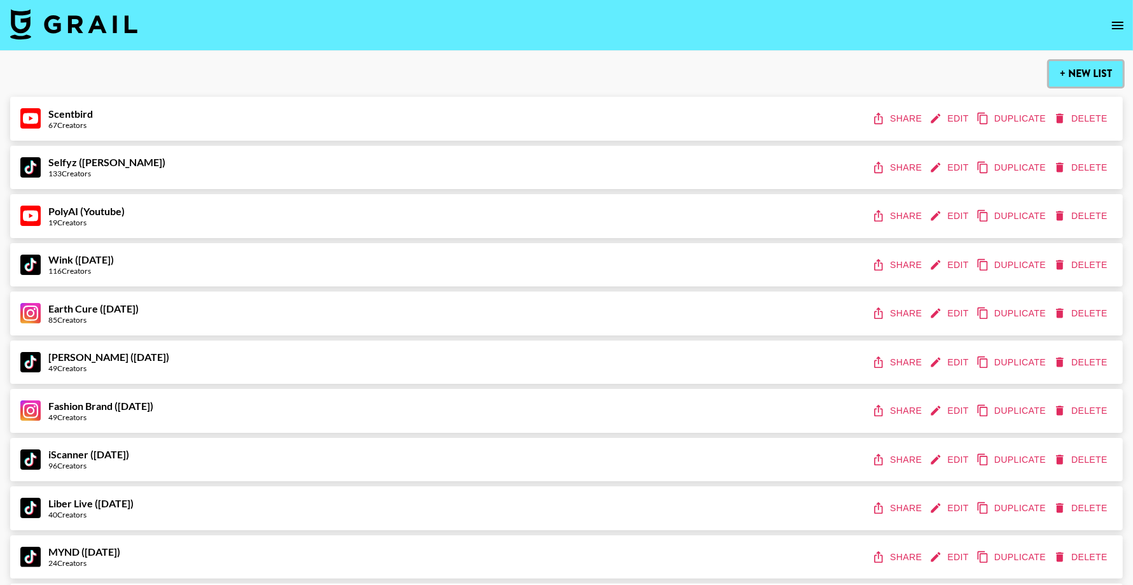
click at [1090, 80] on button "+ New List" at bounding box center [1086, 73] width 74 height 25
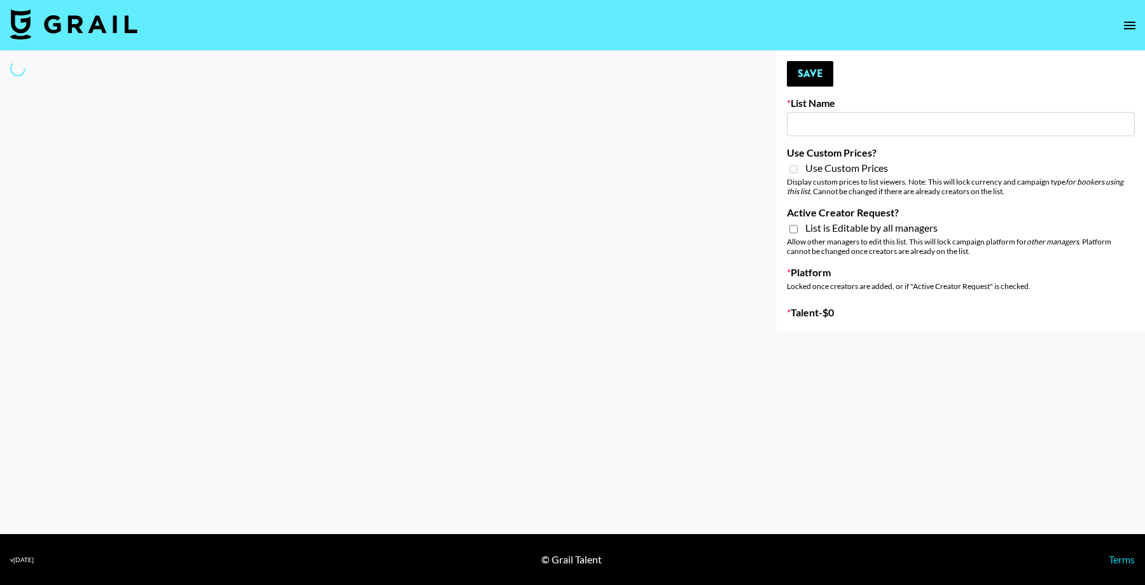
type input "New List"
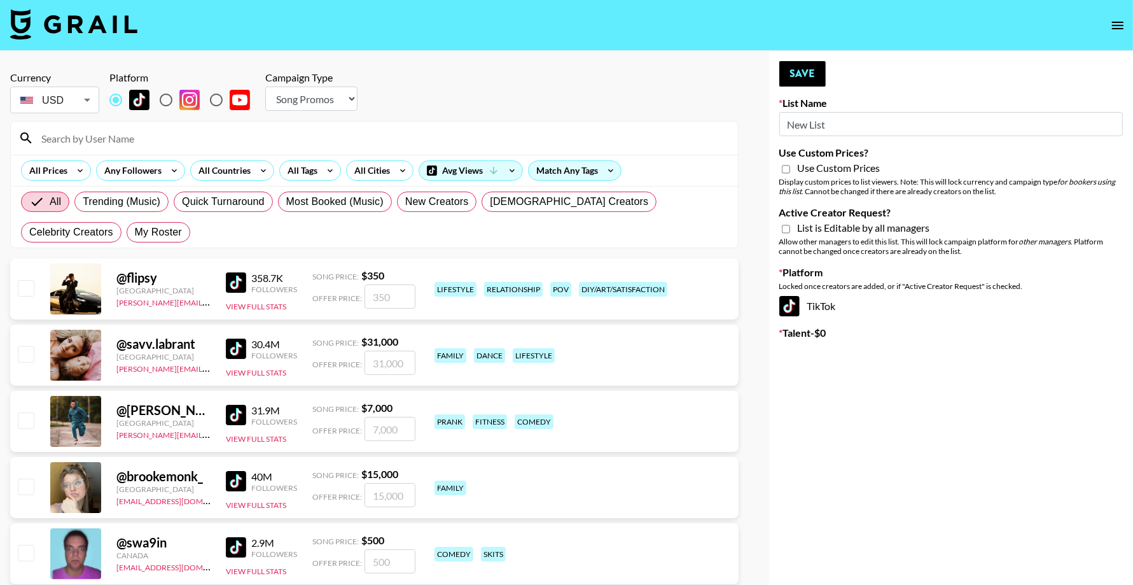
click at [291, 103] on select "Choose Type... Song Promos Brand Promos" at bounding box center [311, 99] width 92 height 24
select select "Brand"
drag, startPoint x: 748, startPoint y: 125, endPoint x: 718, endPoint y: 125, distance: 29.9
type input "Hume IG (19th Aug)"
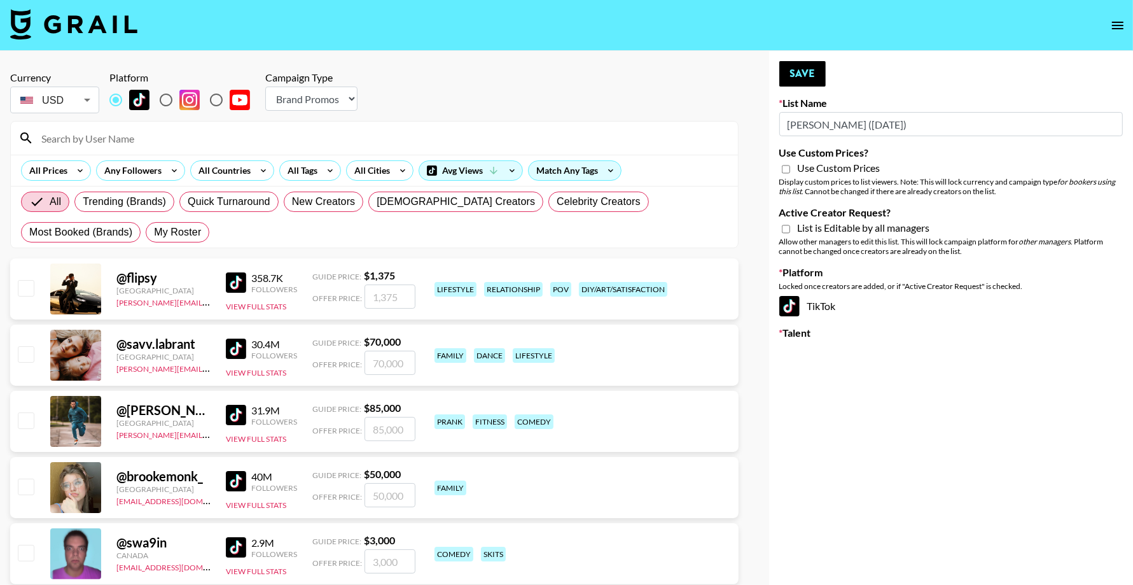
click at [167, 99] on input "radio" at bounding box center [166, 100] width 27 height 27
radio input "true"
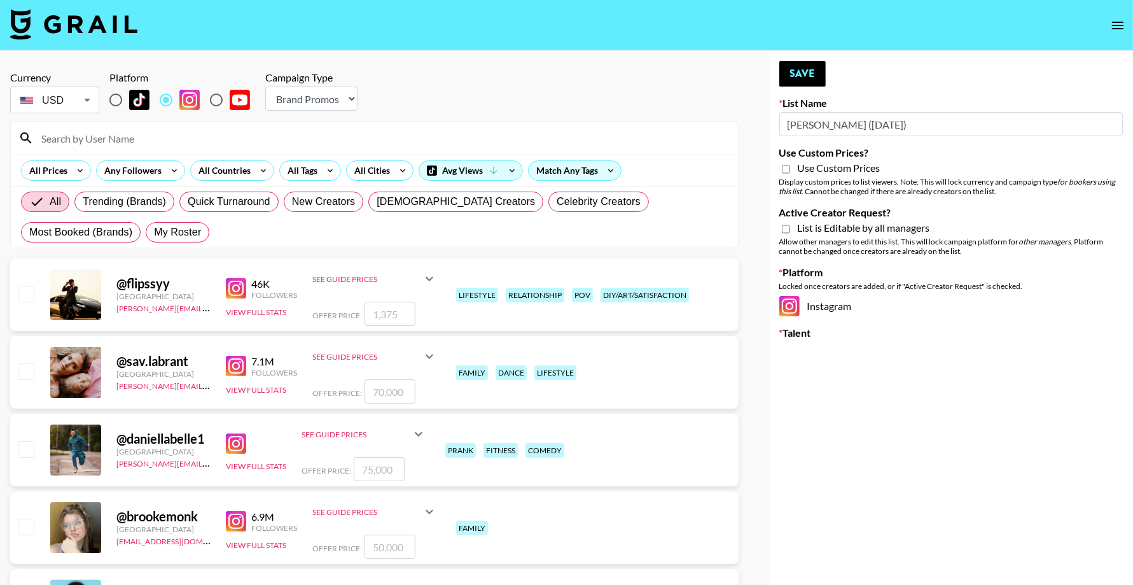
click at [786, 169] on input "Use Custom Prices?" at bounding box center [786, 169] width 8 height 11
checkbox input "true"
click at [788, 227] on input "Active Creator Request?" at bounding box center [786, 228] width 8 height 11
checkbox input "true"
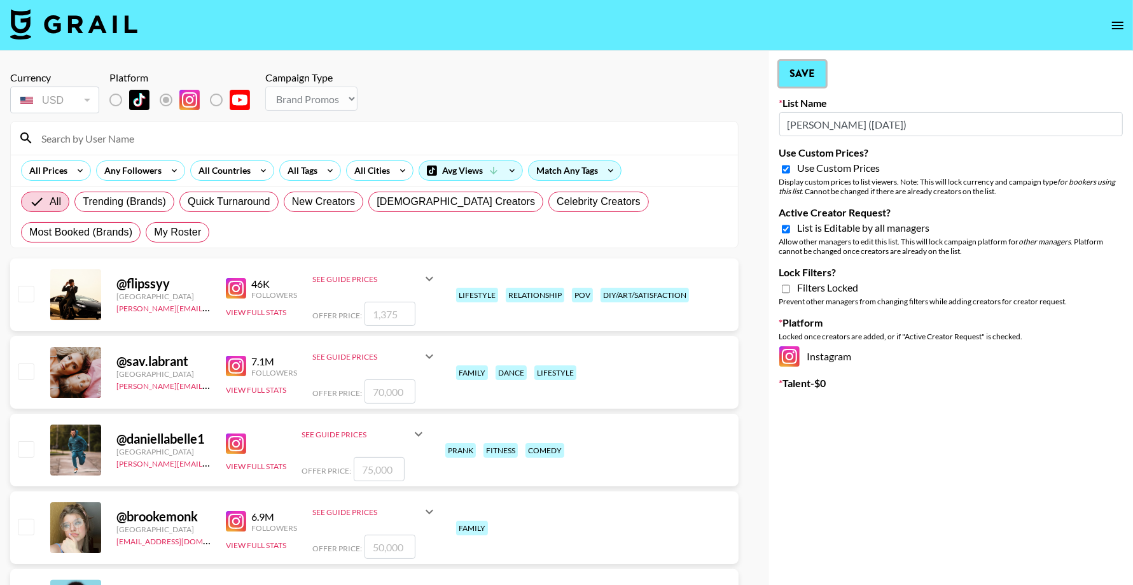
click at [796, 78] on button "Save" at bounding box center [802, 73] width 46 height 25
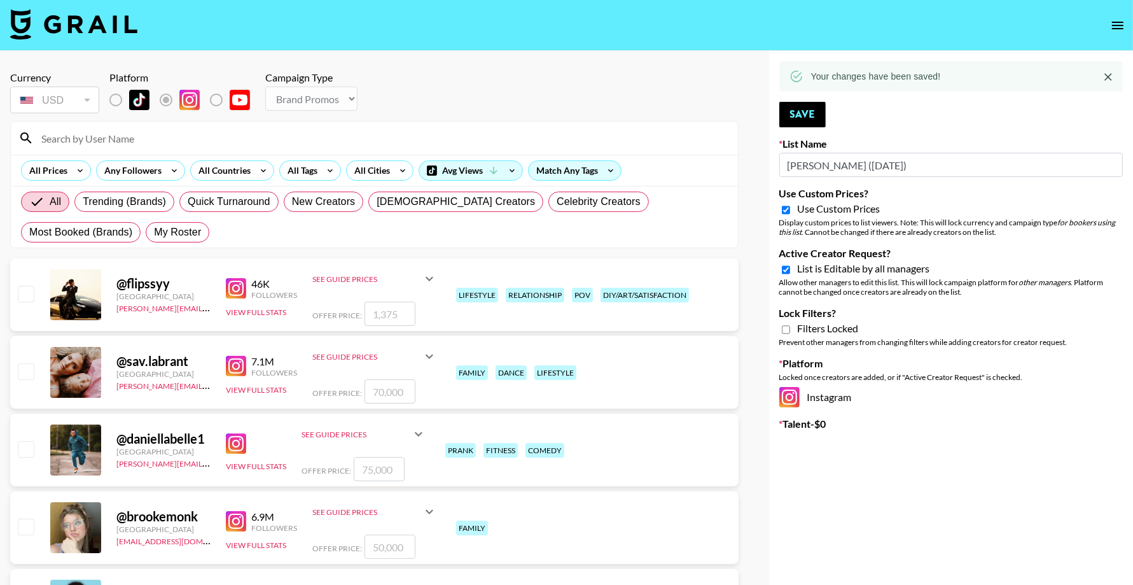
click at [1122, 22] on icon "open drawer" at bounding box center [1117, 26] width 11 height 8
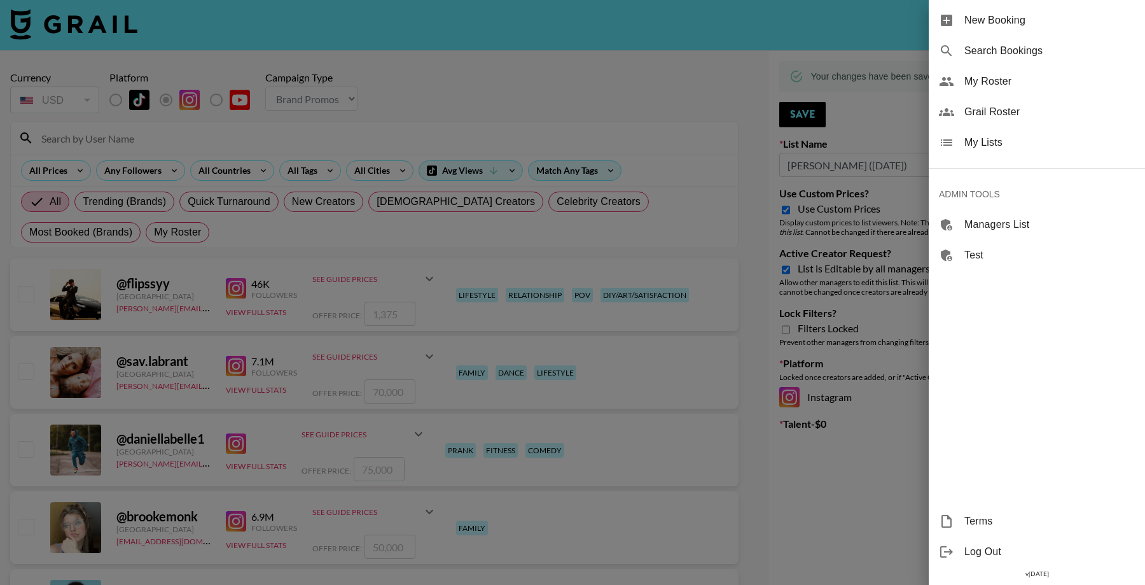
click at [977, 149] on span "My Lists" at bounding box center [1050, 142] width 171 height 15
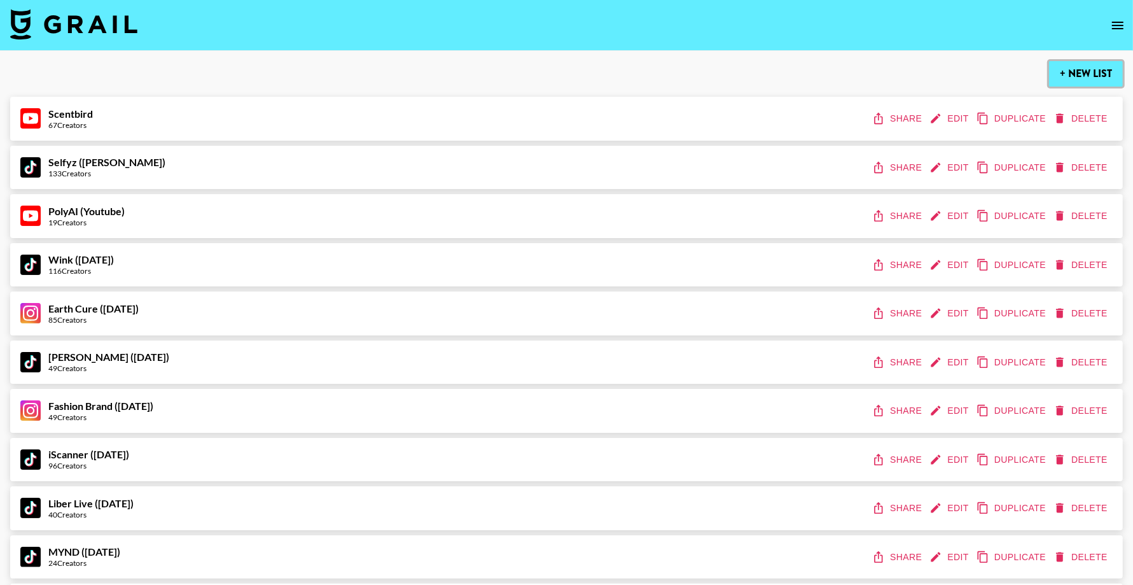
drag, startPoint x: 1073, startPoint y: 77, endPoint x: 996, endPoint y: 115, distance: 85.9
click at [1073, 77] on button "+ New List" at bounding box center [1086, 73] width 74 height 25
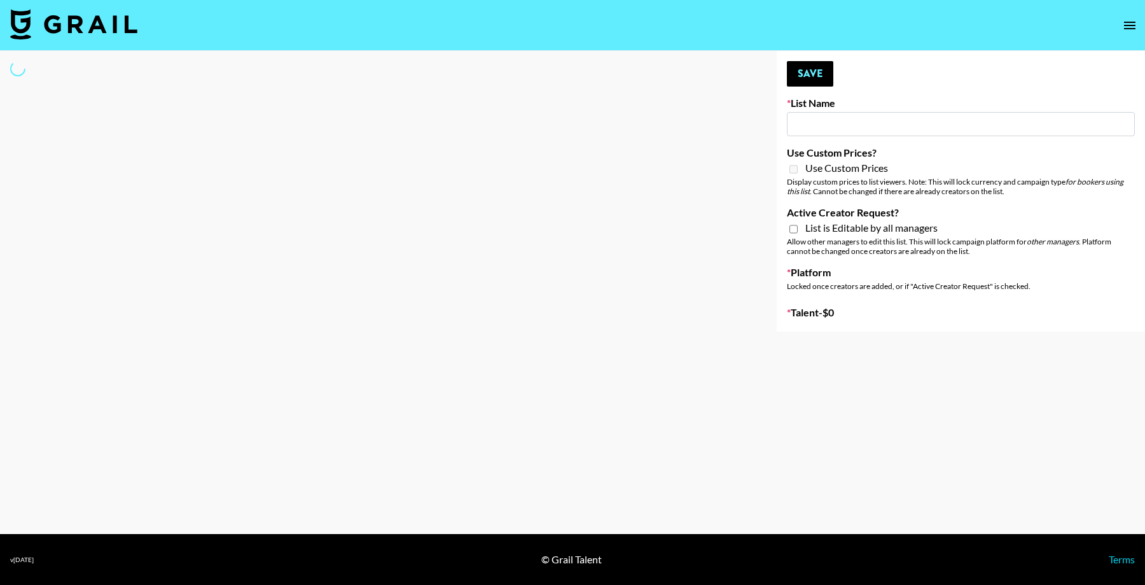
click at [839, 125] on input at bounding box center [961, 124] width 348 height 24
type input "New List"
select select "Song"
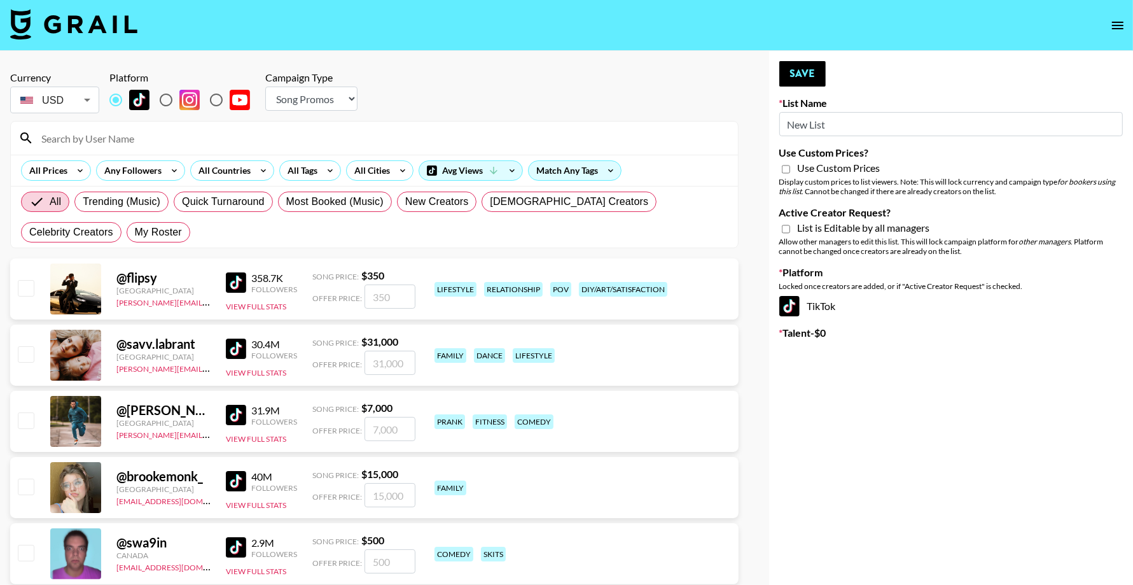
paste input "Khiels"
type input "Khiels (19th Aug)"
click at [316, 84] on div "Campaign Type Choose Type... Song Promos Brand Promos" at bounding box center [311, 90] width 92 height 39
click at [316, 102] on select "Choose Type... Song Promos Brand Promos" at bounding box center [311, 99] width 92 height 24
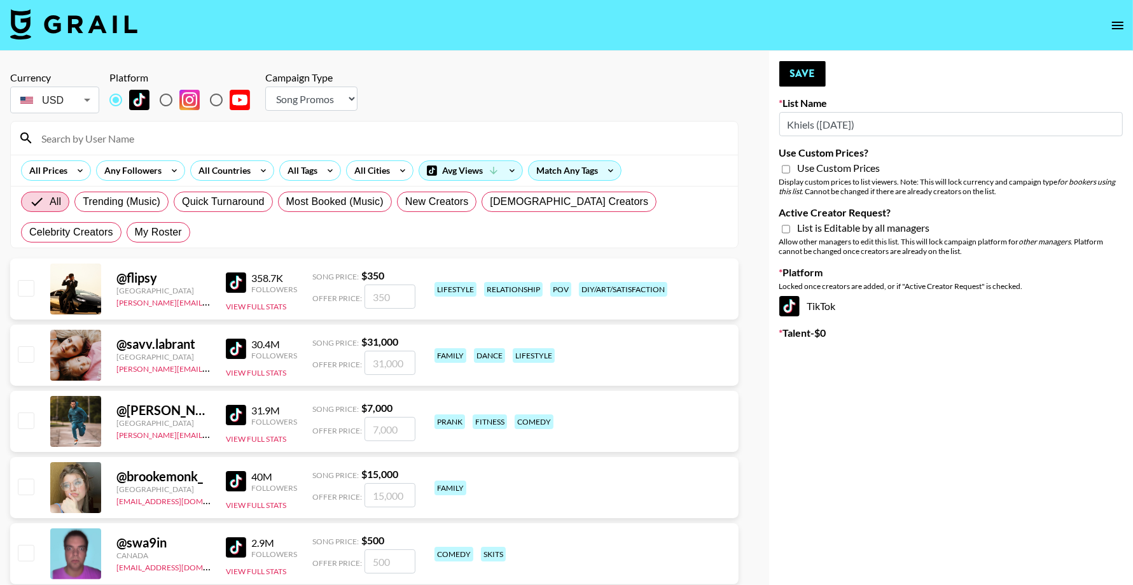
select select "Brand"
click at [783, 171] on input "Use Custom Prices?" at bounding box center [786, 169] width 8 height 11
checkbox input "true"
click at [783, 228] on input "Active Creator Request?" at bounding box center [786, 228] width 8 height 11
checkbox input "true"
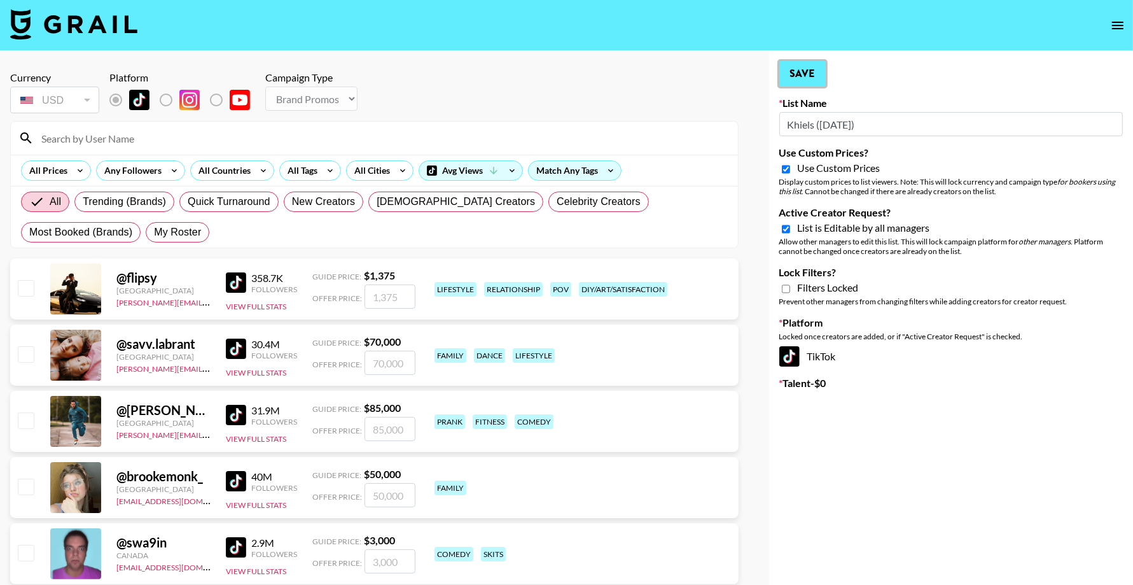
click at [802, 66] on button "Save" at bounding box center [802, 73] width 46 height 25
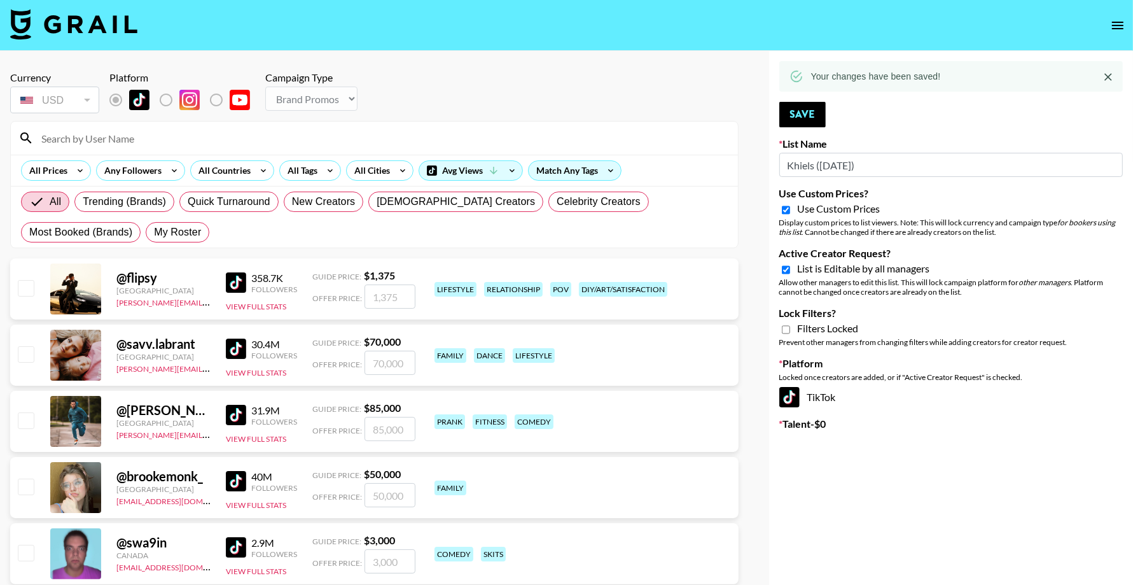
click at [1110, 24] on icon "open drawer" at bounding box center [1117, 25] width 15 height 15
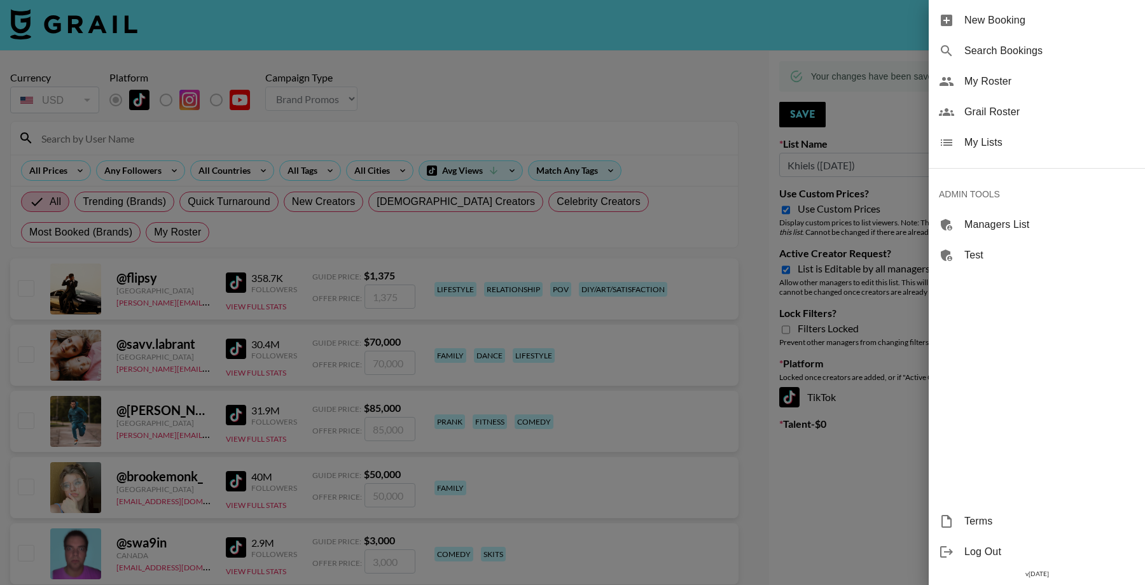
click at [986, 135] on span "My Lists" at bounding box center [1050, 142] width 171 height 15
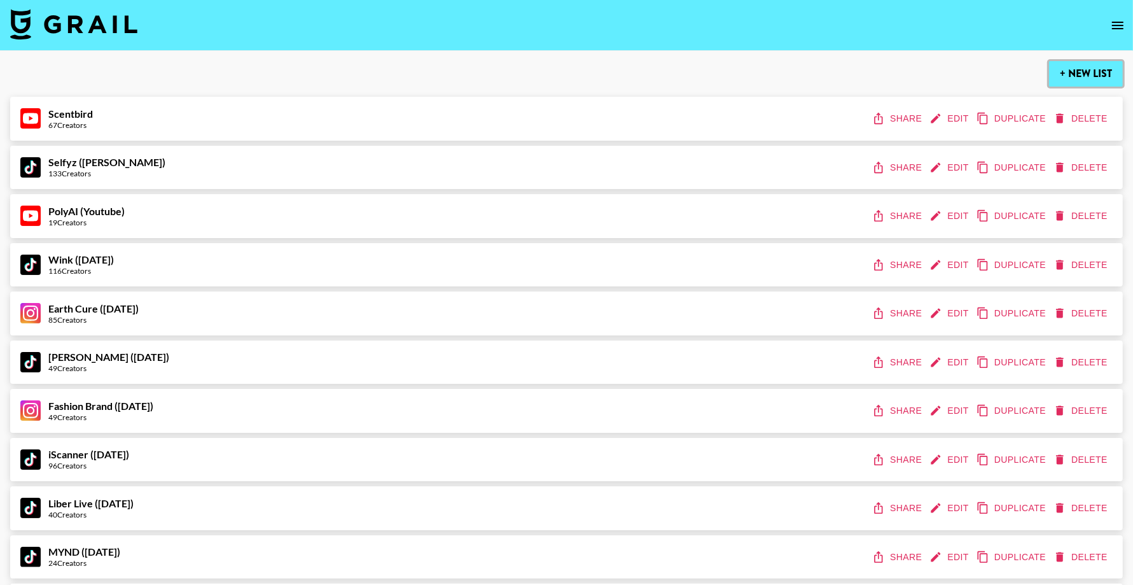
click at [1086, 80] on button "+ New List" at bounding box center [1086, 73] width 74 height 25
select select "Song"
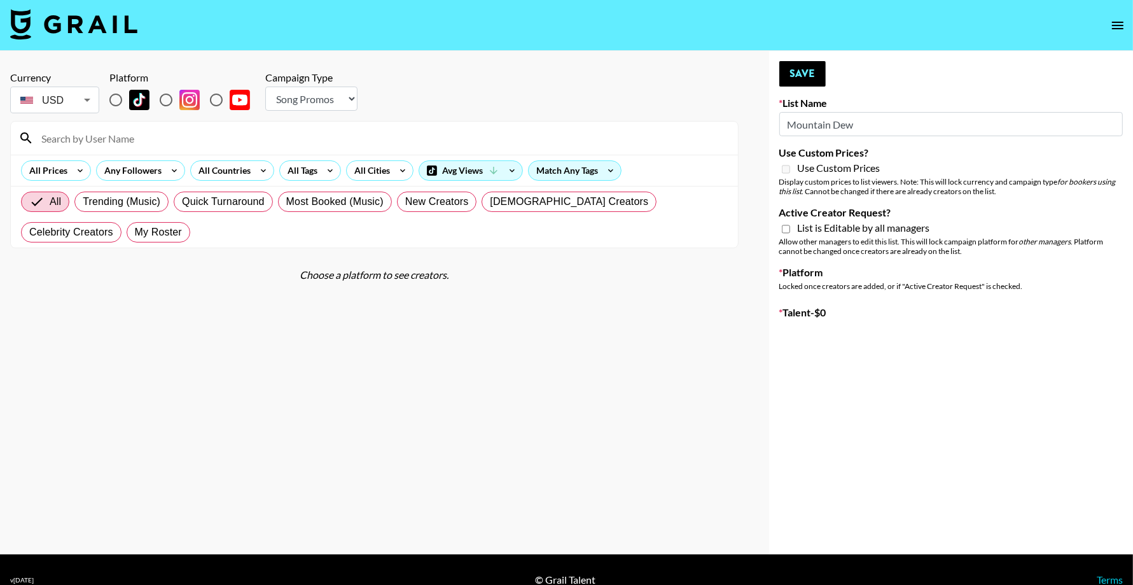
type input "Mountain Dew ("
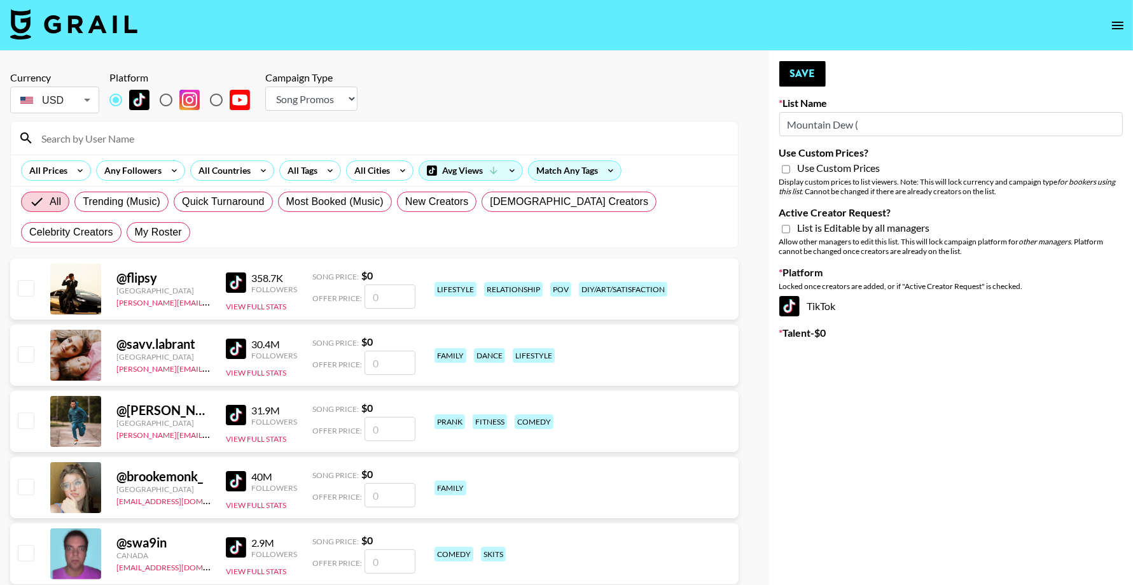
radio input "true"
type input "Mountain Dew (19th Aug)"
click at [333, 102] on select "Choose Type... Song Promos Brand Promos" at bounding box center [311, 99] width 92 height 24
select select "Brand"
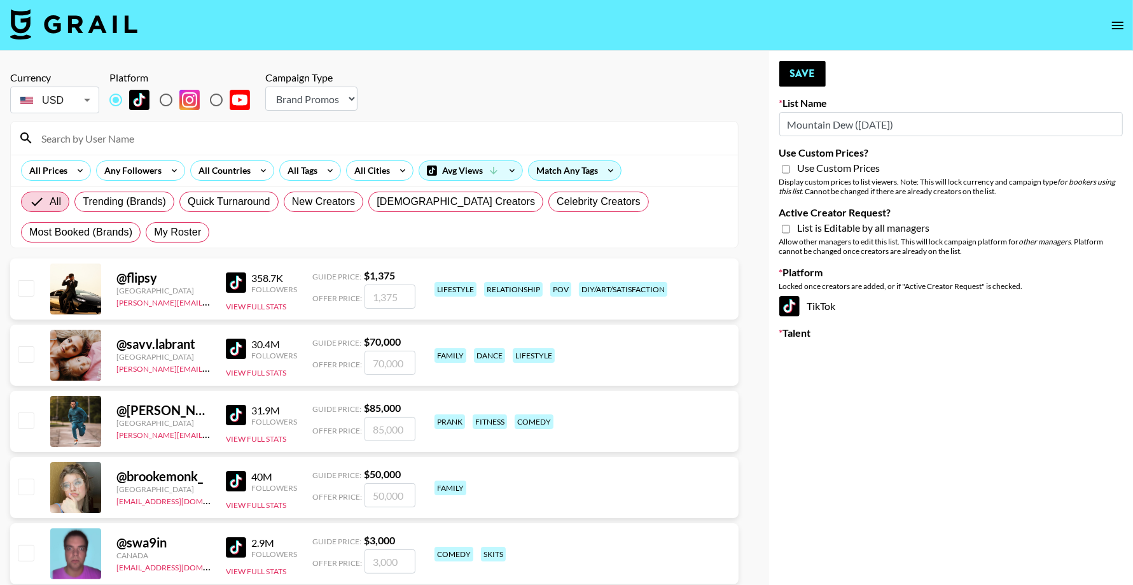
click at [785, 169] on input "Use Custom Prices?" at bounding box center [786, 169] width 8 height 11
checkbox input "true"
click at [786, 229] on input "Active Creator Request?" at bounding box center [786, 228] width 8 height 11
checkbox input "true"
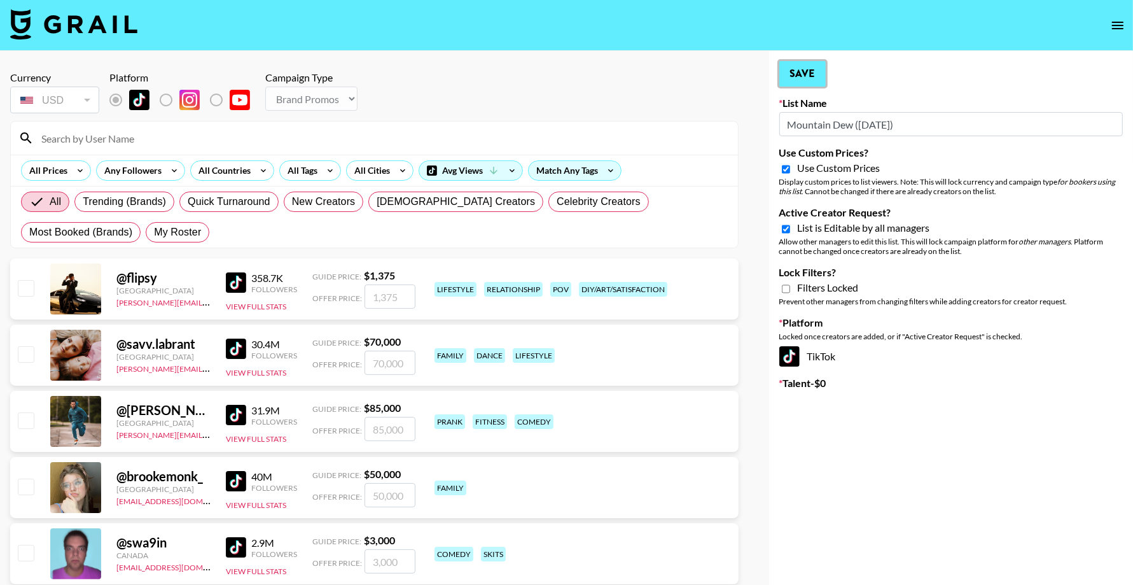
click at [794, 78] on button "Save" at bounding box center [802, 73] width 46 height 25
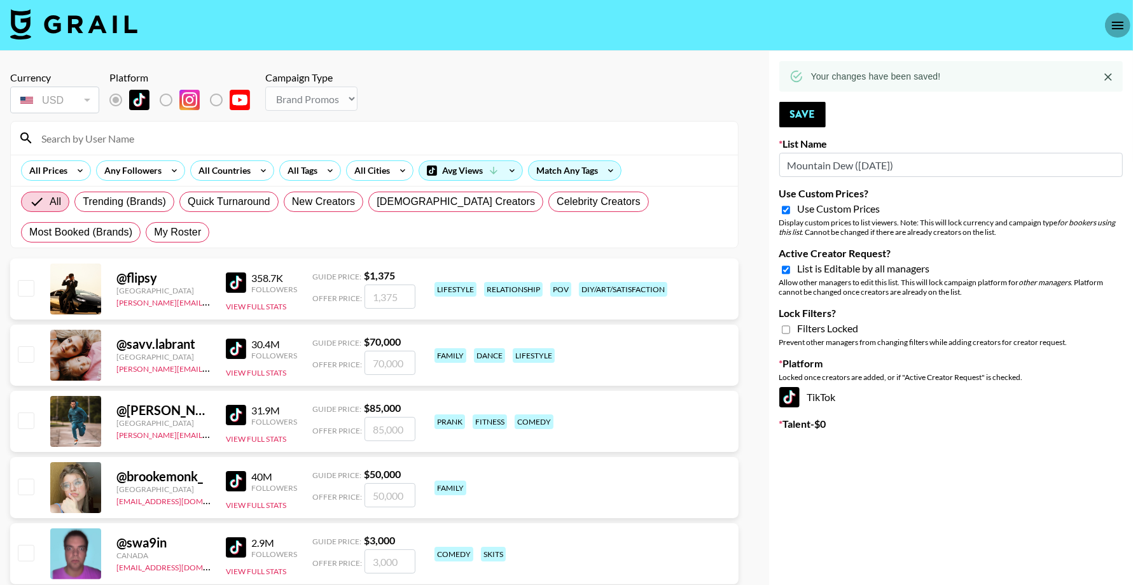
click at [1115, 32] on button "open drawer" at bounding box center [1117, 25] width 25 height 25
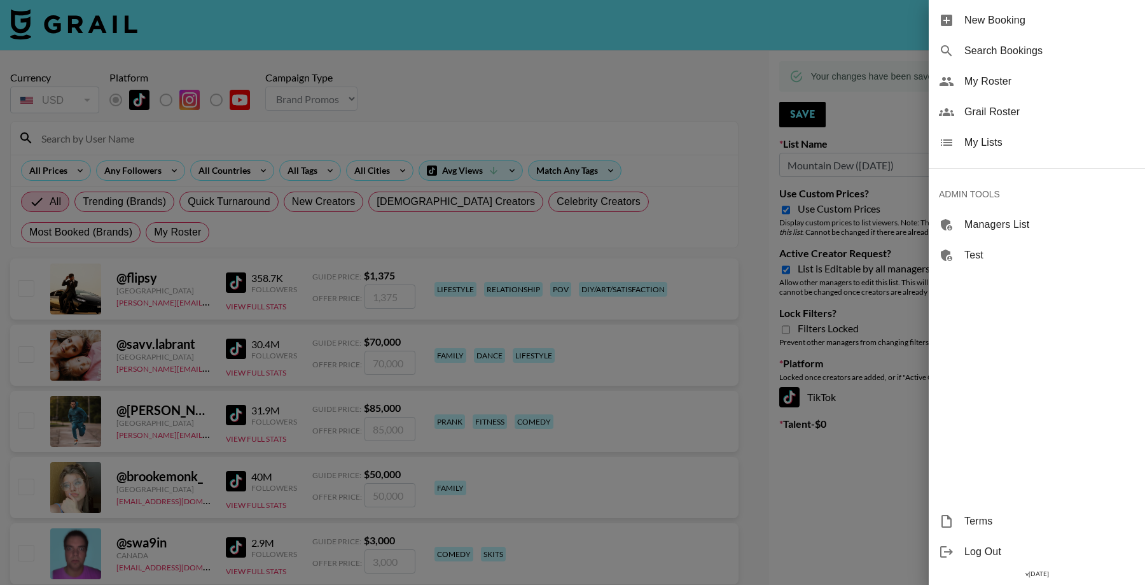
click at [996, 143] on span "My Lists" at bounding box center [1050, 142] width 171 height 15
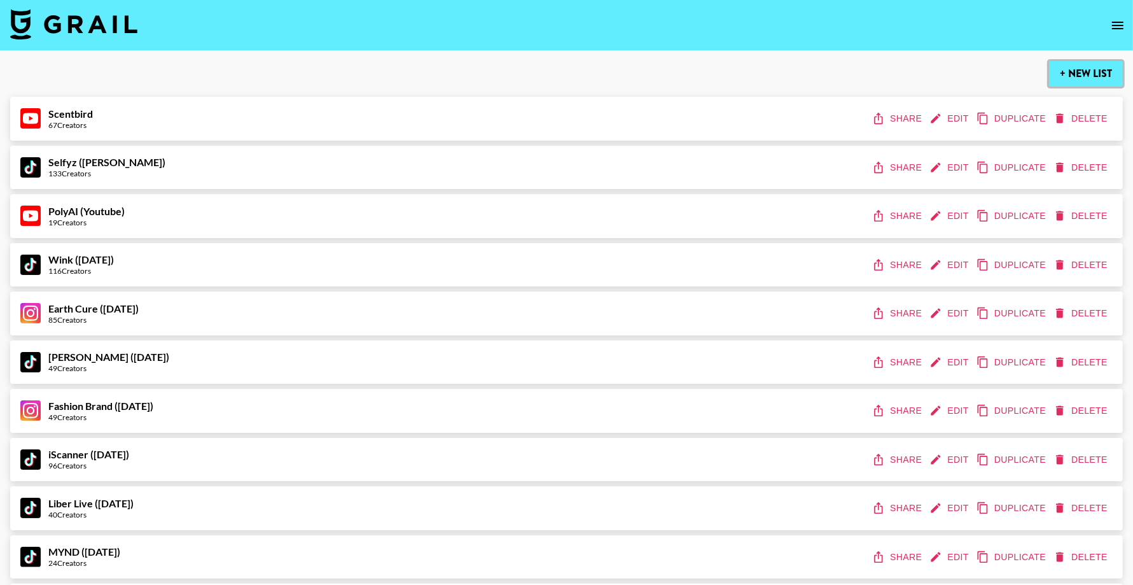
click at [1091, 75] on button "+ New List" at bounding box center [1086, 73] width 74 height 25
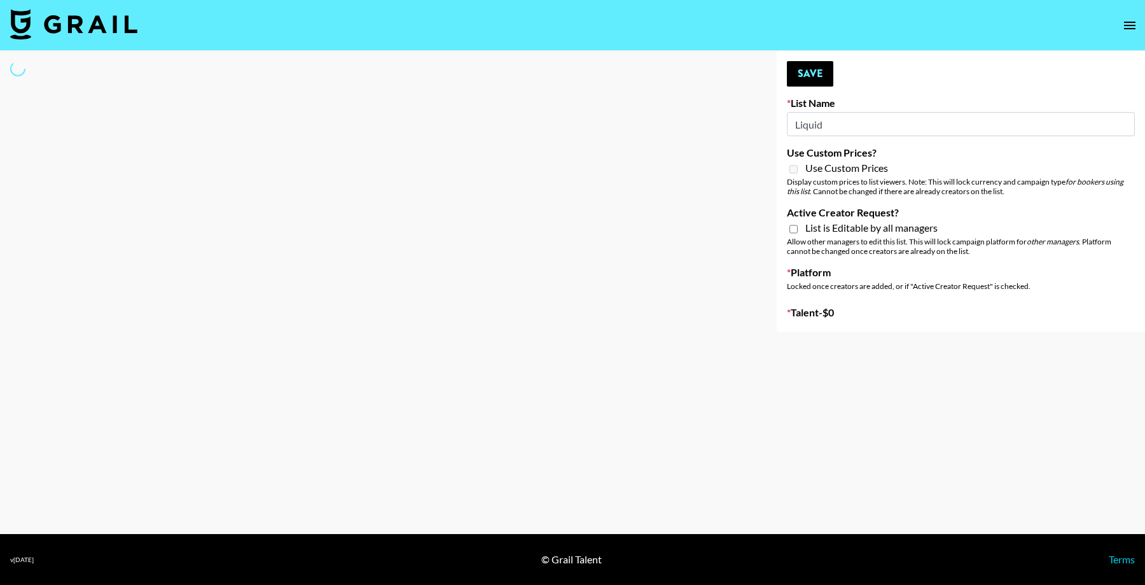
type input "Liquid"
select select "Song"
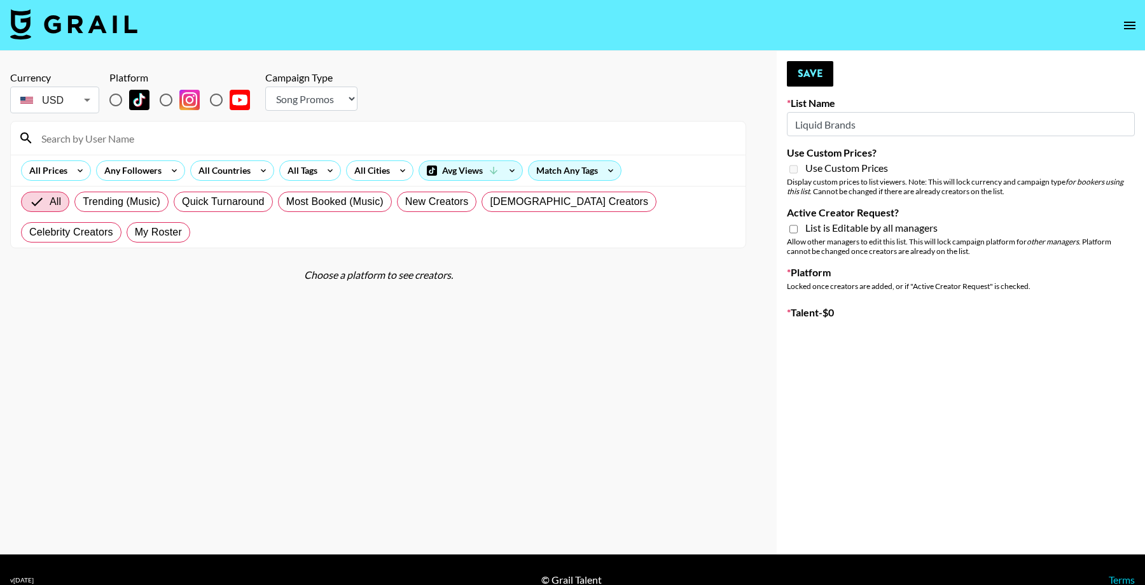
type input "New List"
radio input "true"
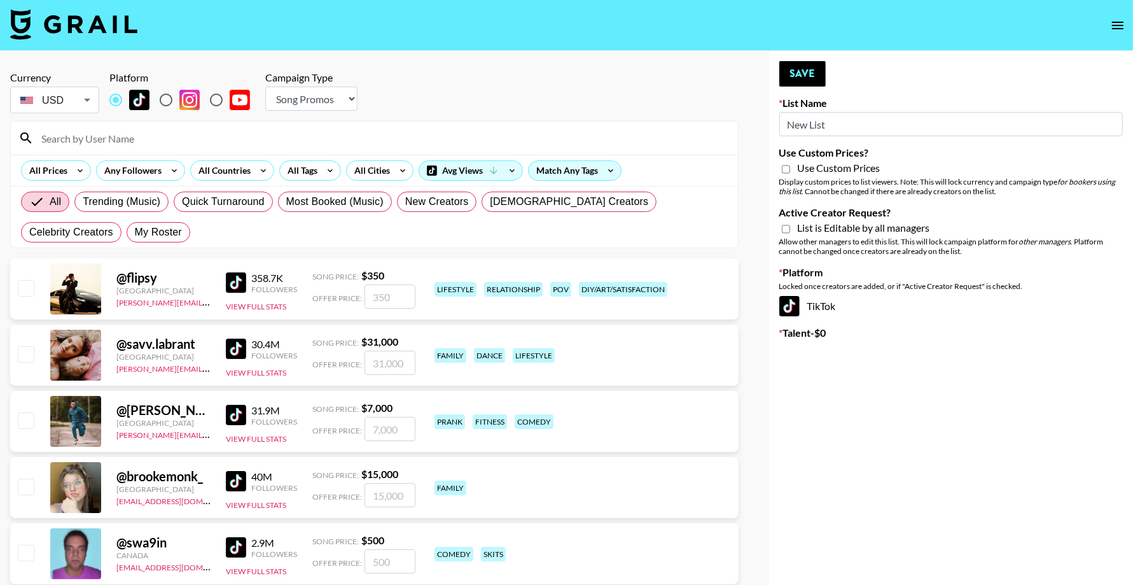
drag, startPoint x: 775, startPoint y: 128, endPoint x: 705, endPoint y: 128, distance: 70.0
type input "Liquid Brands (19th Aug)"
click at [172, 99] on input "radio" at bounding box center [166, 100] width 27 height 27
radio input "true"
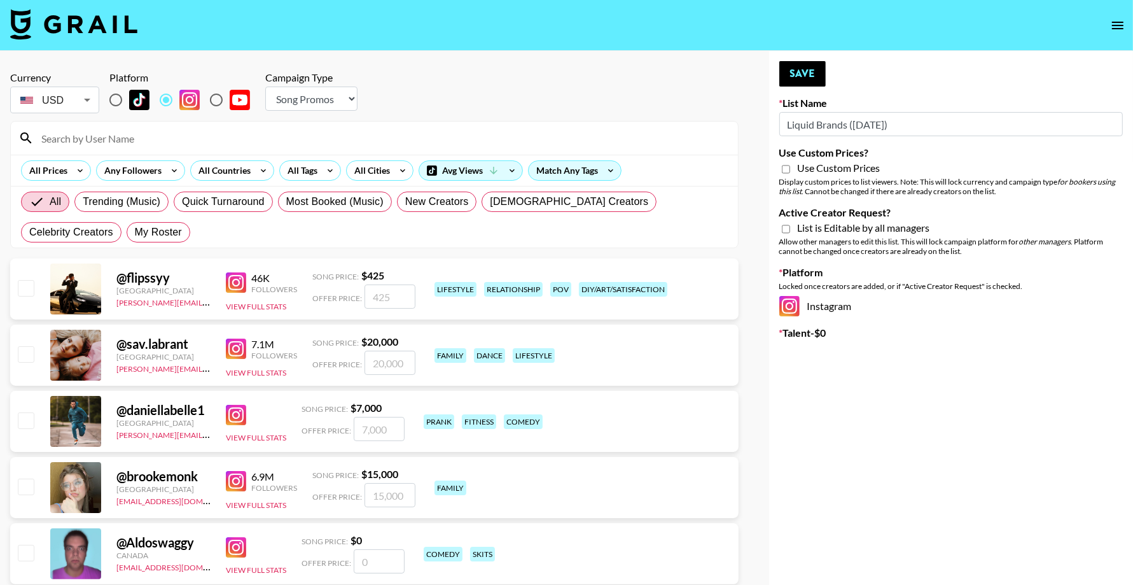
click at [312, 99] on select "Choose Type... Song Promos Brand Promos" at bounding box center [311, 99] width 92 height 24
select select "Brand"
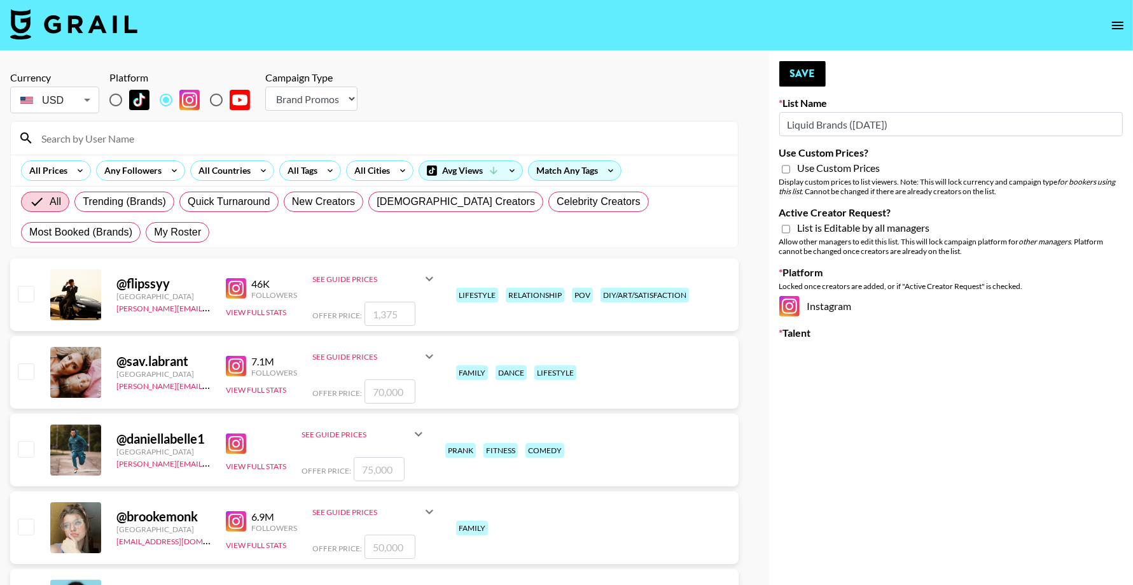
click at [784, 171] on input "Use Custom Prices?" at bounding box center [786, 169] width 8 height 11
checkbox input "true"
click at [786, 229] on input "Active Creator Request?" at bounding box center [786, 228] width 8 height 11
checkbox input "true"
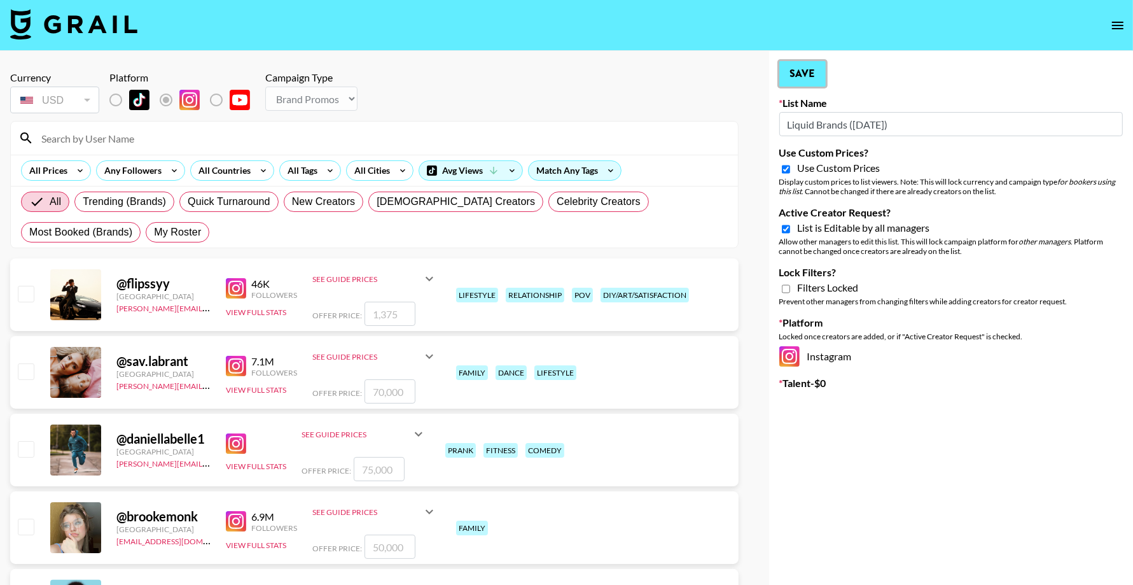
click at [793, 83] on button "Save" at bounding box center [802, 73] width 46 height 25
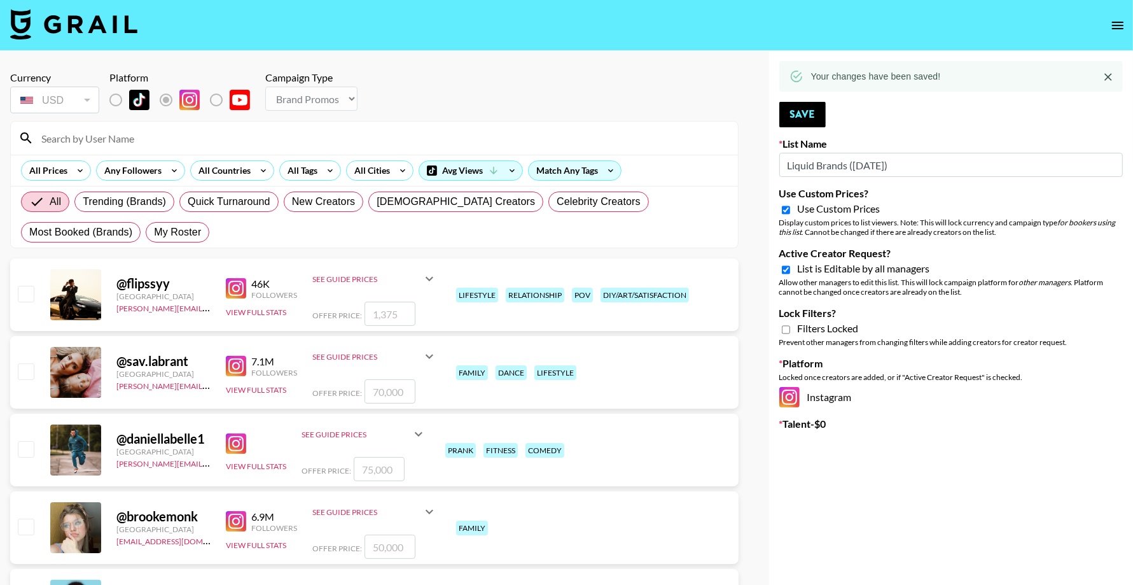
click at [1112, 18] on icon "open drawer" at bounding box center [1117, 25] width 15 height 15
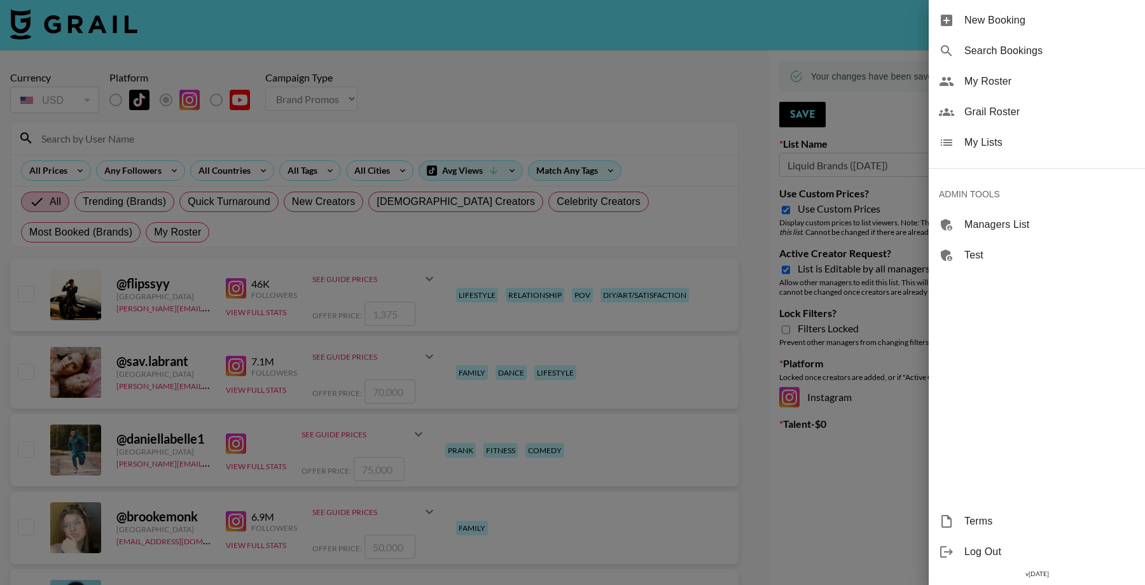
click at [1005, 134] on div "My Lists" at bounding box center [1037, 142] width 216 height 31
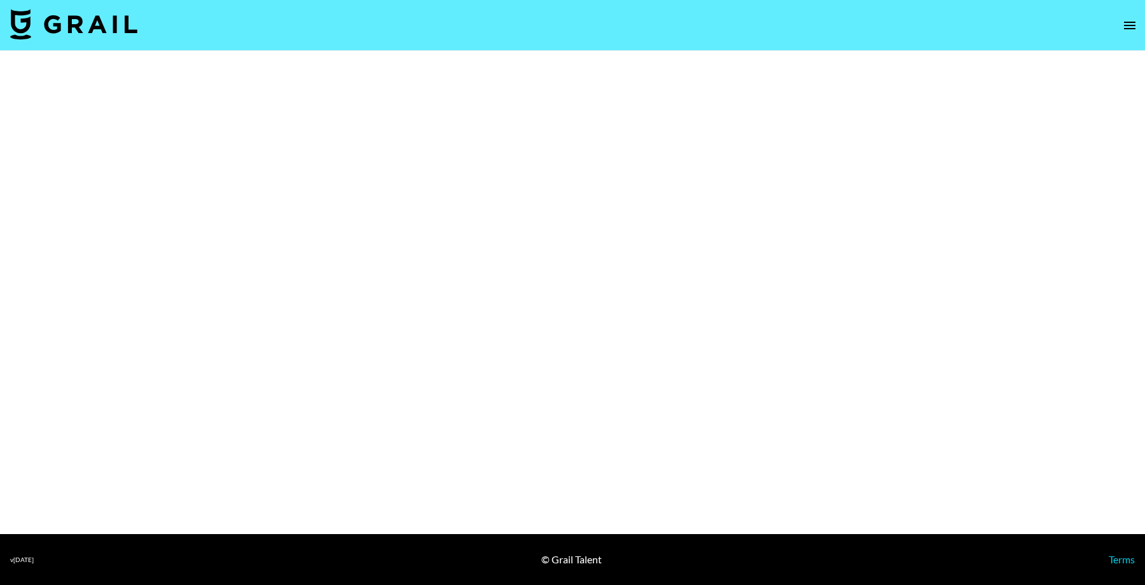
select select "Song"
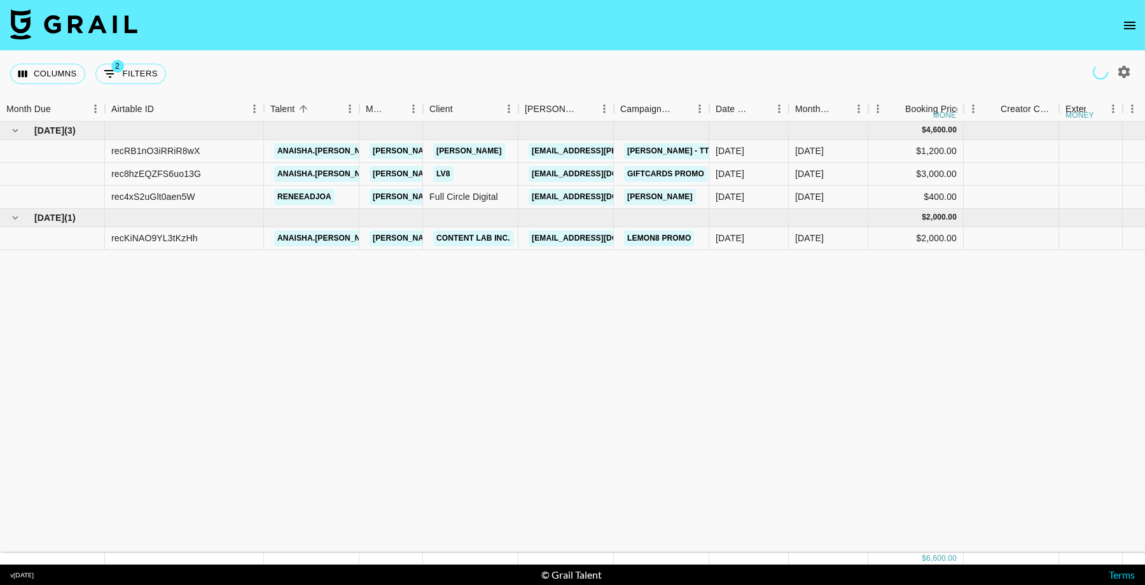
click at [1127, 26] on icon "open drawer" at bounding box center [1129, 25] width 15 height 15
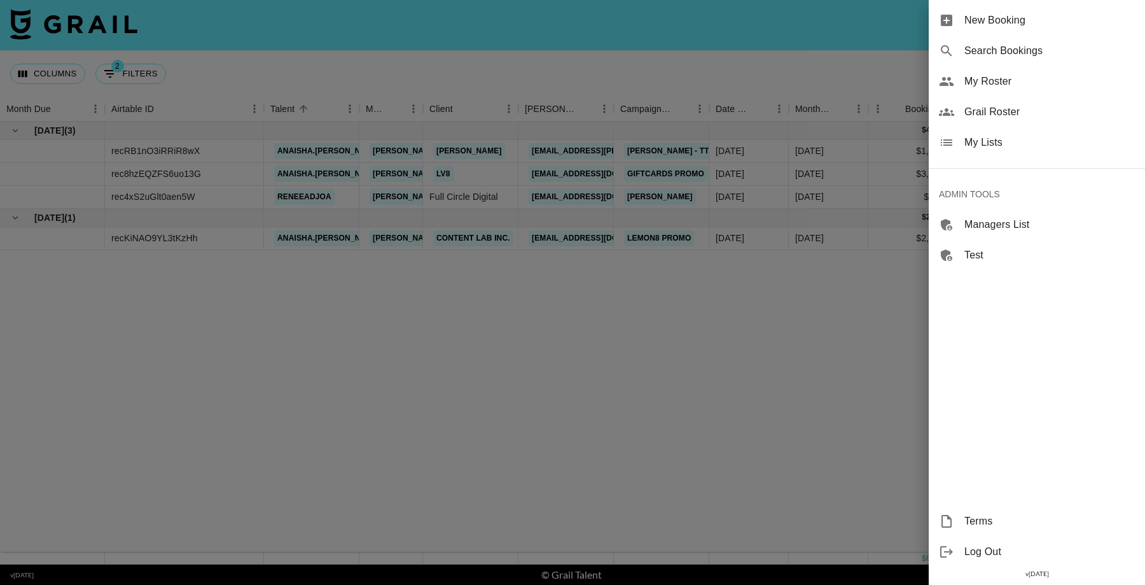
click at [1030, 139] on span "My Lists" at bounding box center [1050, 142] width 171 height 15
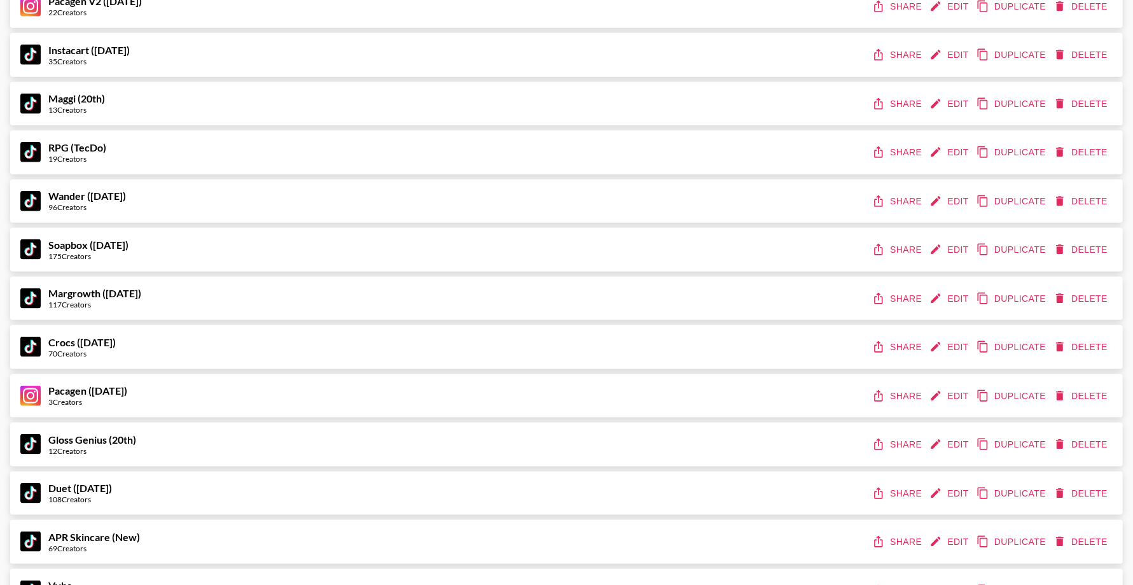
scroll to position [6629, 0]
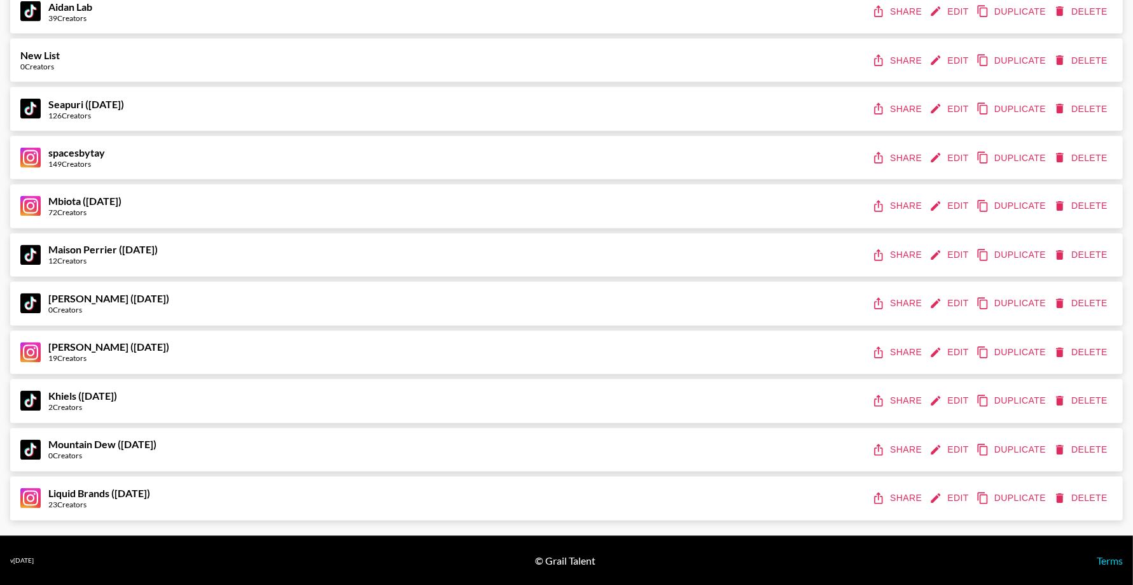
click at [951, 445] on button "Edit" at bounding box center [950, 450] width 47 height 24
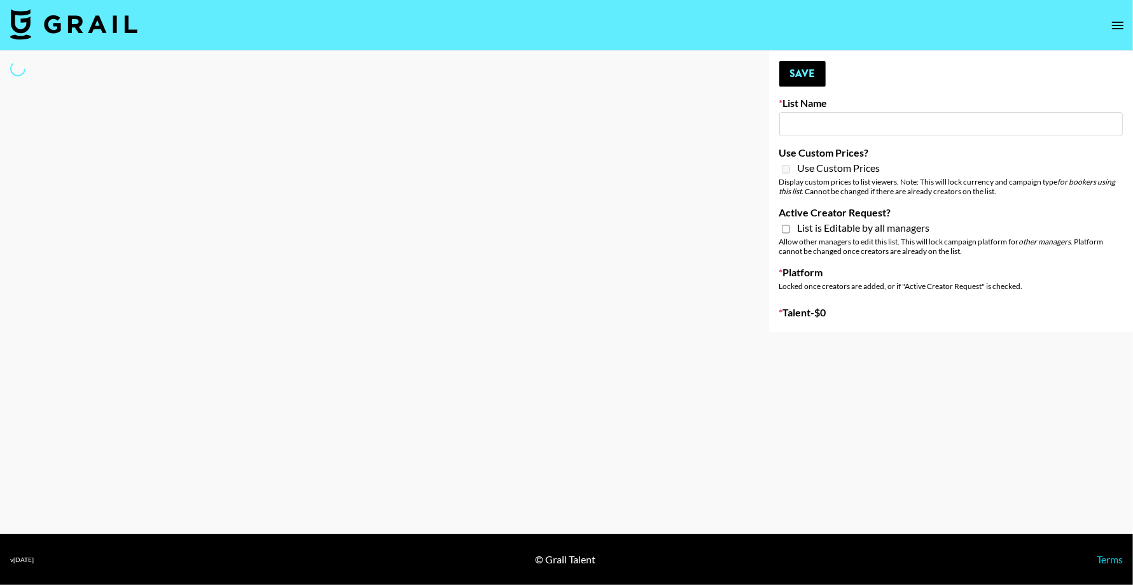
click at [948, 449] on main "Your changes have been saved! Save List Name Use Custom Prices? Use Custom Pric…" at bounding box center [566, 292] width 1133 height 483
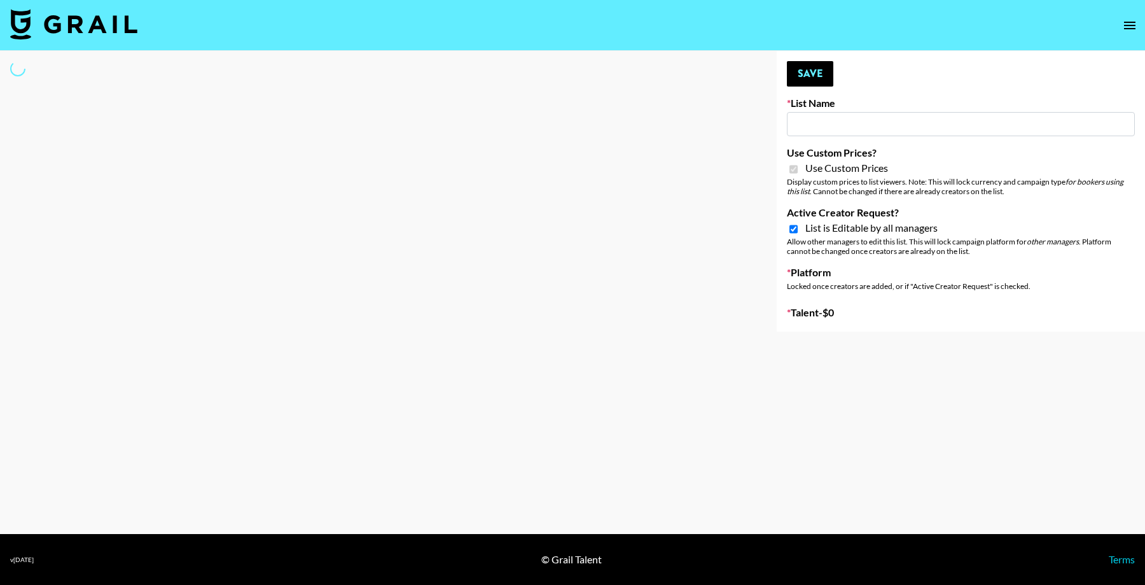
select select "Brand"
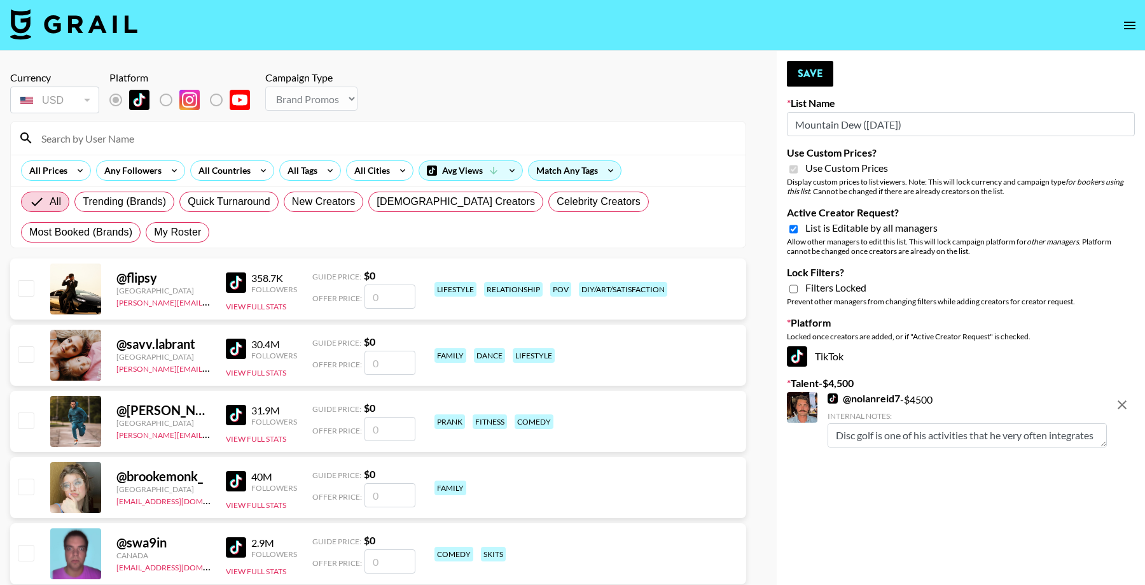
type input "Mountain Dew (19th Aug)"
checkbox input "true"
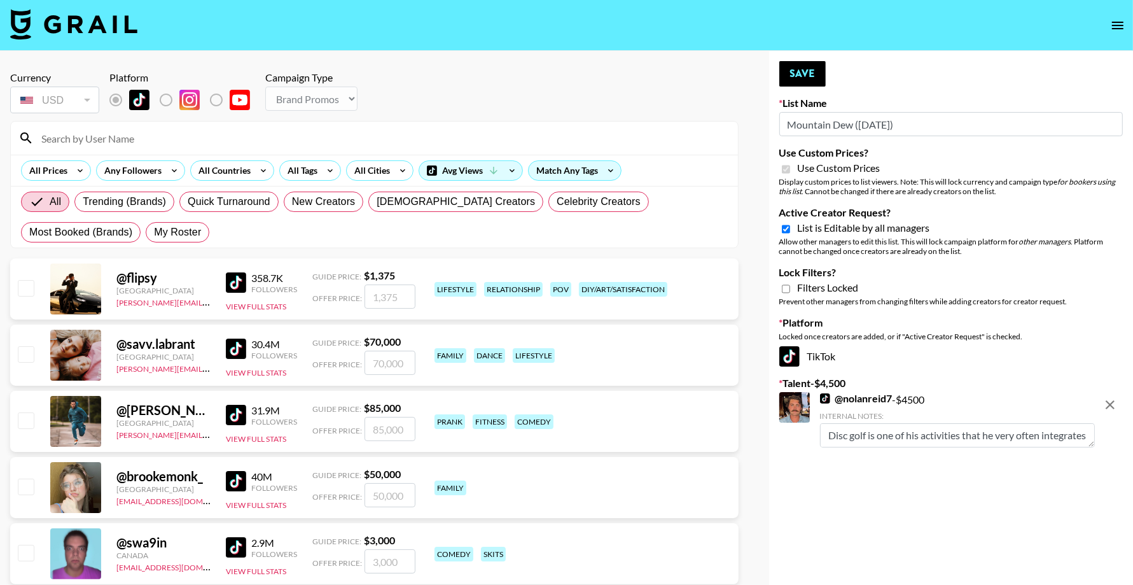
click at [221, 137] on input at bounding box center [382, 138] width 697 height 20
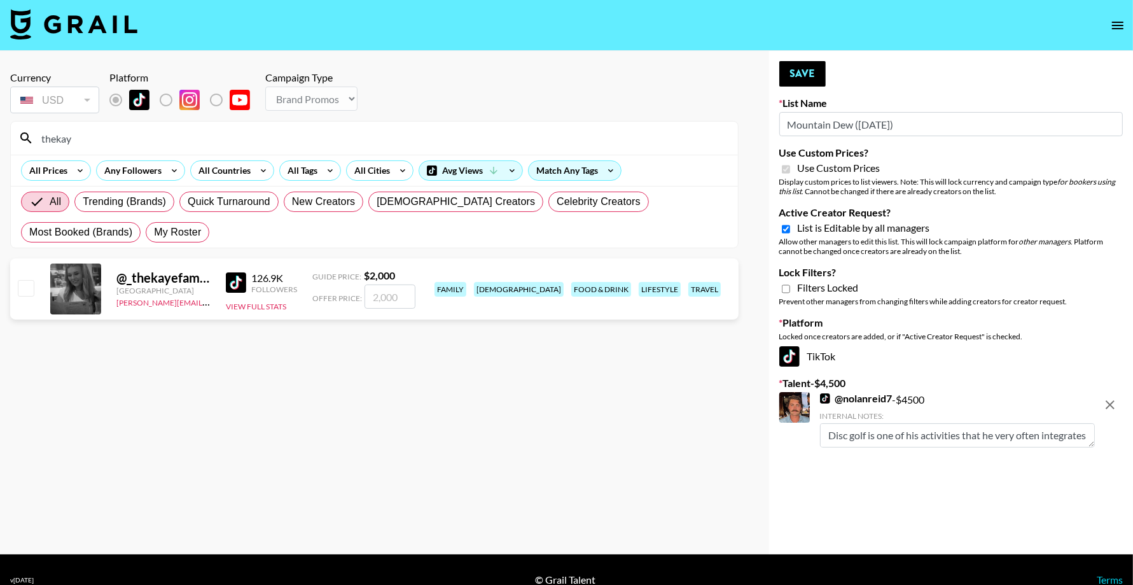
type input "thekay"
